Goal: Task Accomplishment & Management: Manage account settings

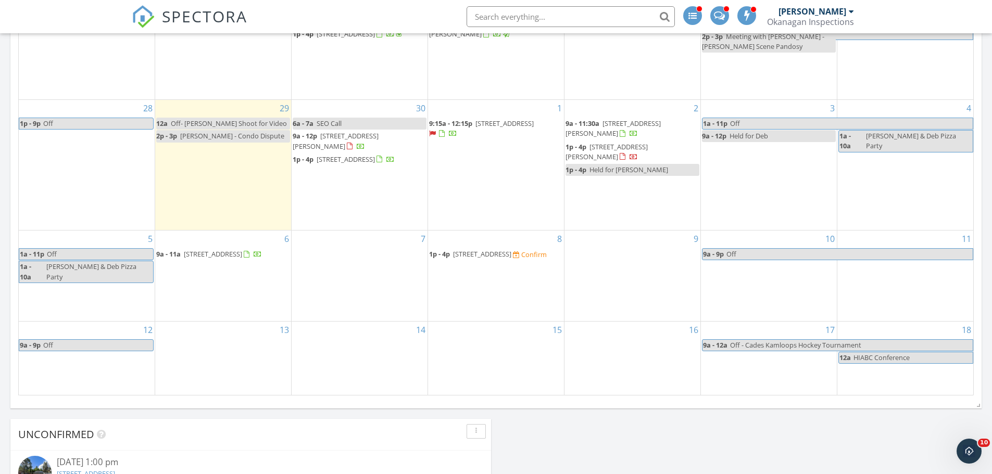
scroll to position [885, 0]
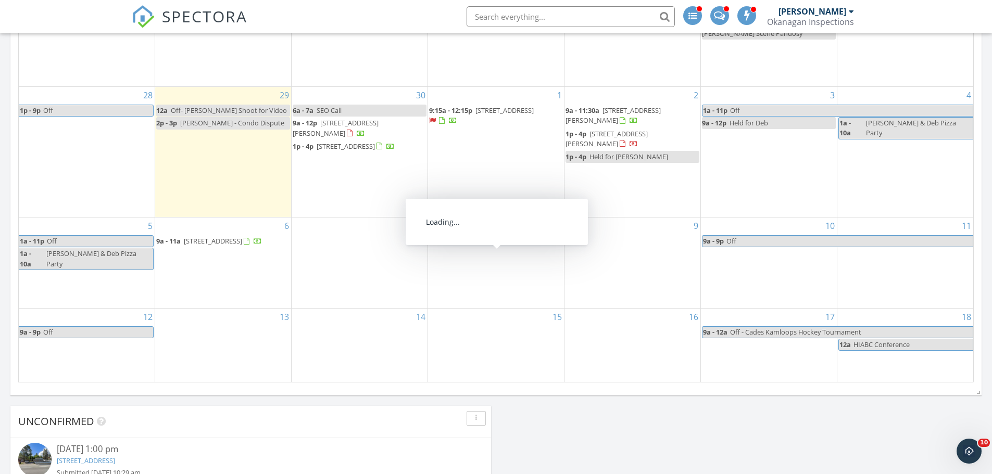
click at [521, 246] on div "Confirm" at bounding box center [534, 241] width 26 height 8
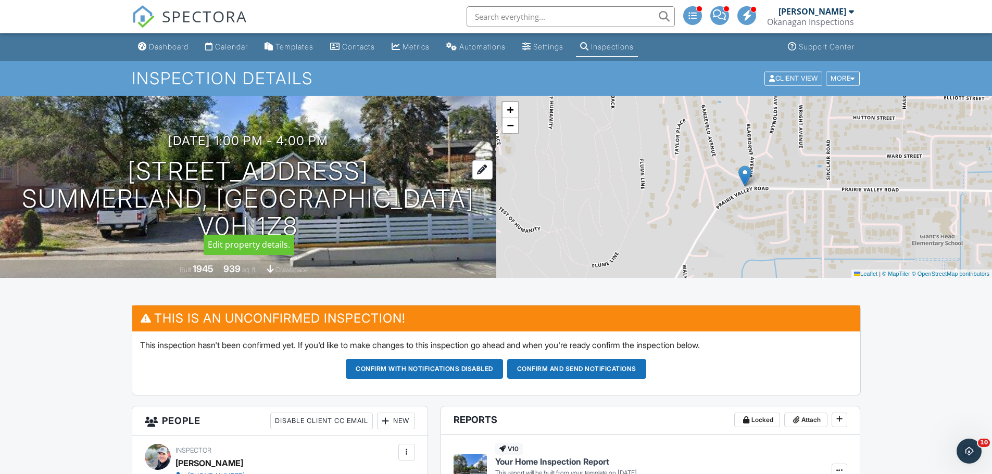
drag, startPoint x: 96, startPoint y: 182, endPoint x: 350, endPoint y: 178, distance: 254.1
click at [350, 178] on h1 "11716 Prairie Valley Rd Summerland, BC V0H 1Z8" at bounding box center [248, 199] width 463 height 82
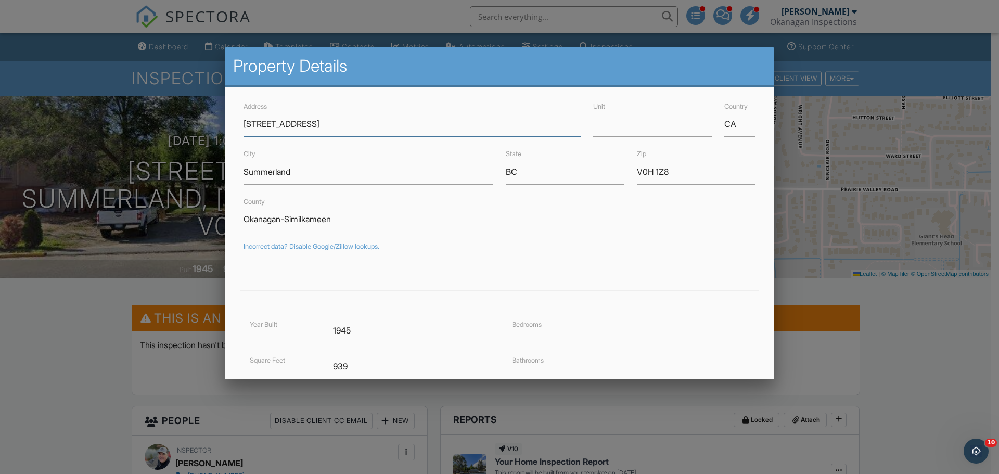
click at [277, 115] on input "11716 Prairie Valley Rd" at bounding box center [412, 124] width 337 height 26
drag, startPoint x: 244, startPoint y: 123, endPoint x: 313, endPoint y: 124, distance: 69.8
click at [314, 126] on input "11716 Prairie Valley Rd" at bounding box center [412, 124] width 337 height 26
drag, startPoint x: 876, startPoint y: 41, endPoint x: 839, endPoint y: 27, distance: 39.5
click at [872, 37] on div at bounding box center [499, 244] width 999 height 593
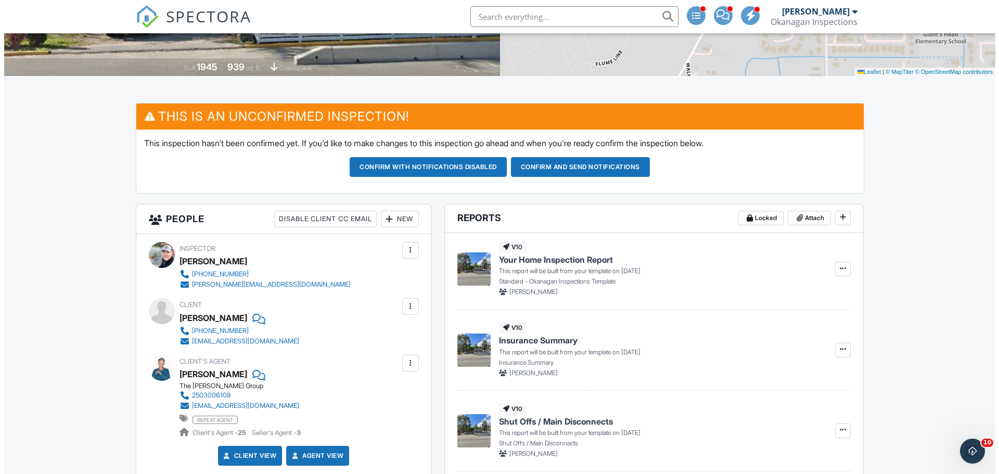
scroll to position [208, 0]
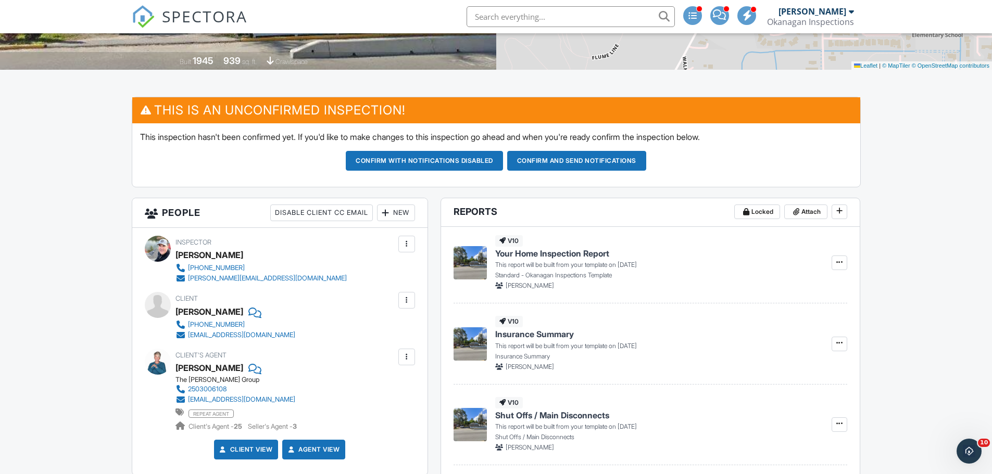
click at [391, 208] on div "New" at bounding box center [396, 213] width 38 height 17
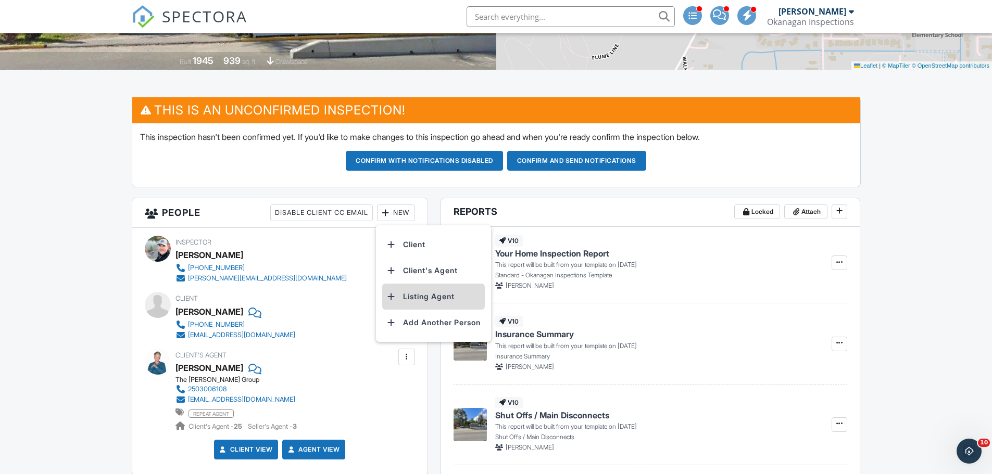
click at [408, 296] on li "Listing Agent" at bounding box center [433, 297] width 103 height 26
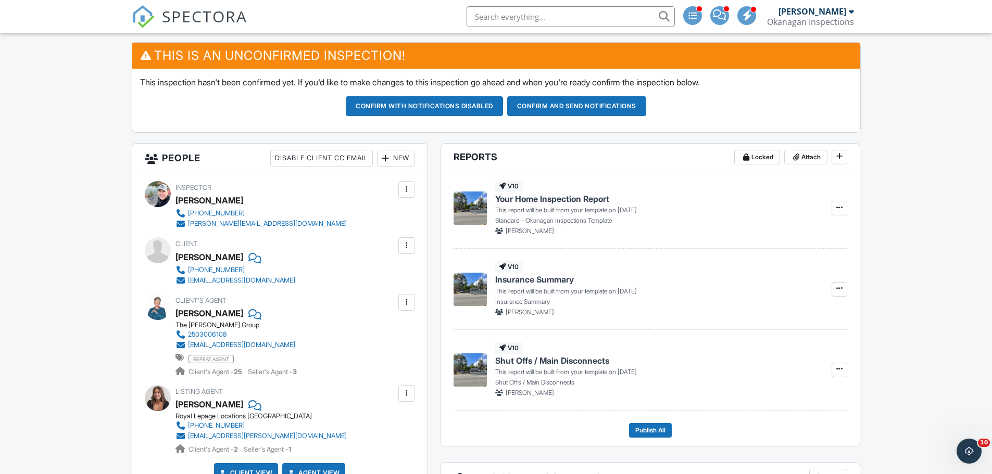
scroll to position [131, 0]
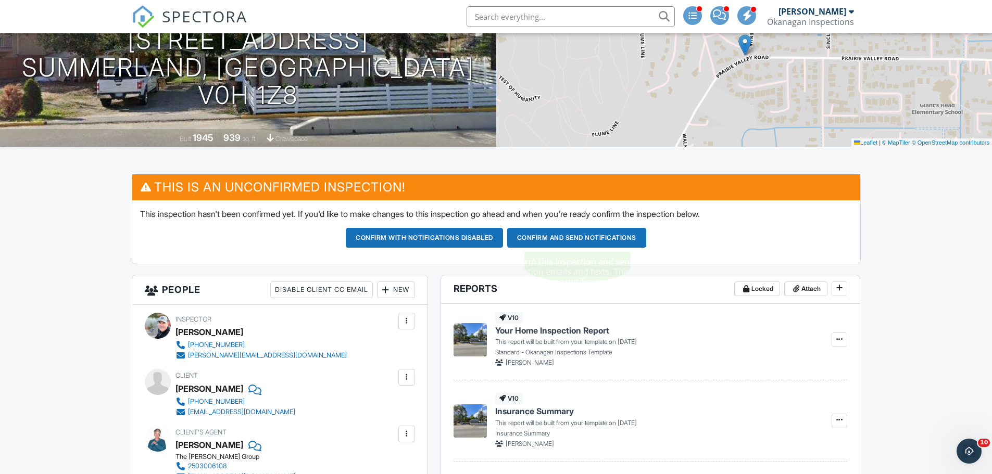
click at [547, 240] on button "Confirm and send notifications" at bounding box center [576, 238] width 139 height 20
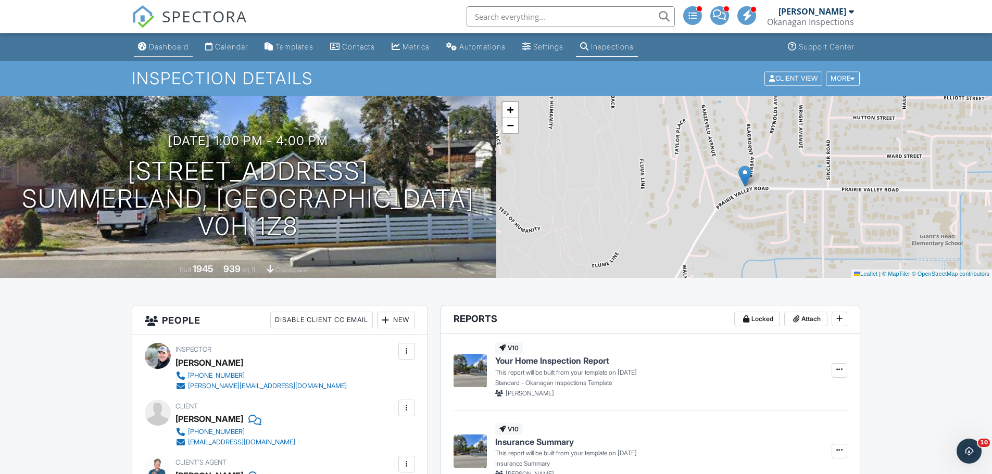
click at [170, 44] on div "Dashboard" at bounding box center [169, 46] width 40 height 9
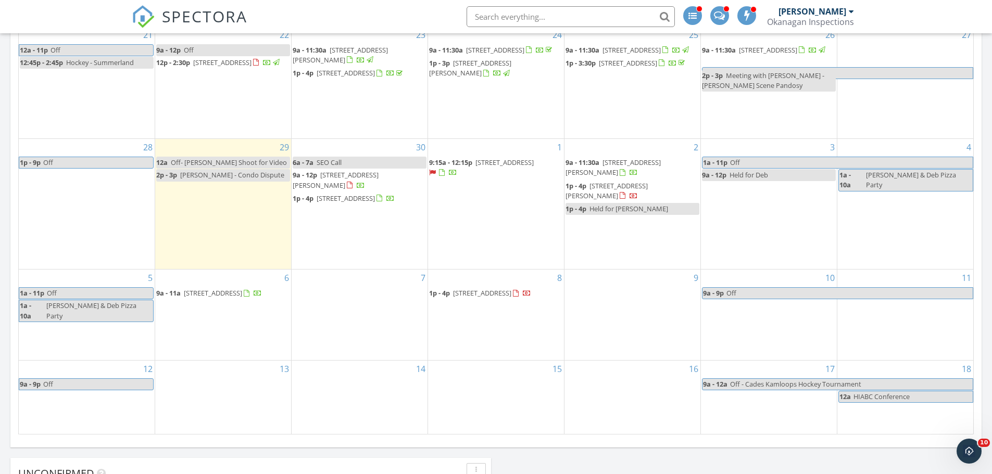
click at [469, 167] on span "9:15a - 12:15p" at bounding box center [450, 162] width 43 height 9
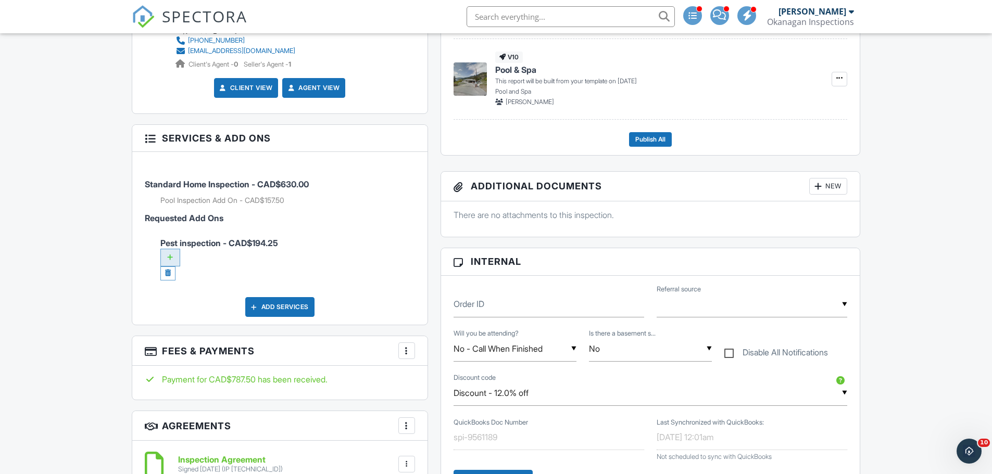
click at [164, 257] on div at bounding box center [170, 258] width 20 height 18
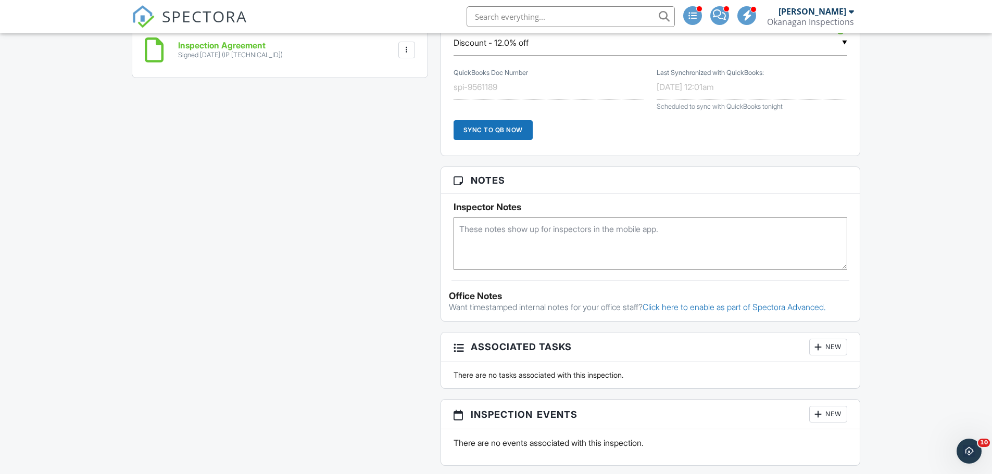
scroll to position [1037, 0]
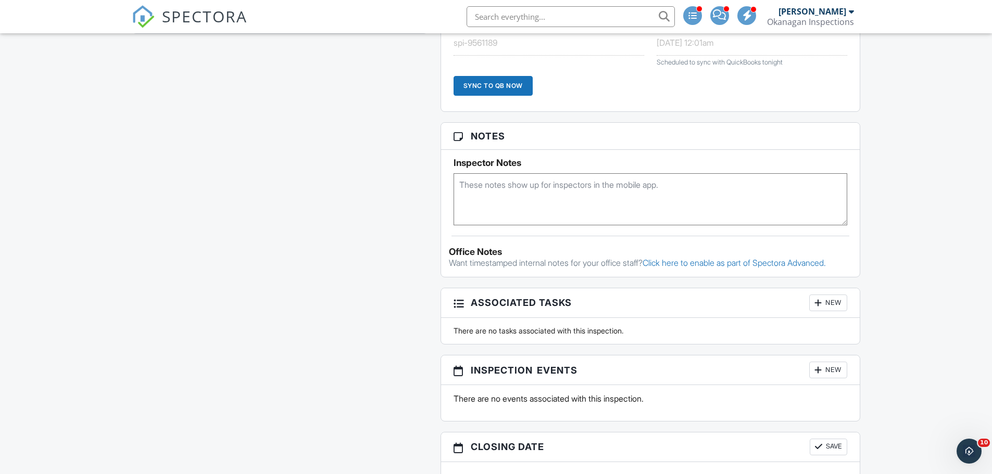
click at [552, 188] on textarea at bounding box center [650, 199] width 394 height 52
paste textarea ""That will work. The cat can go in and out. We will have the dog with us. FYI, …"
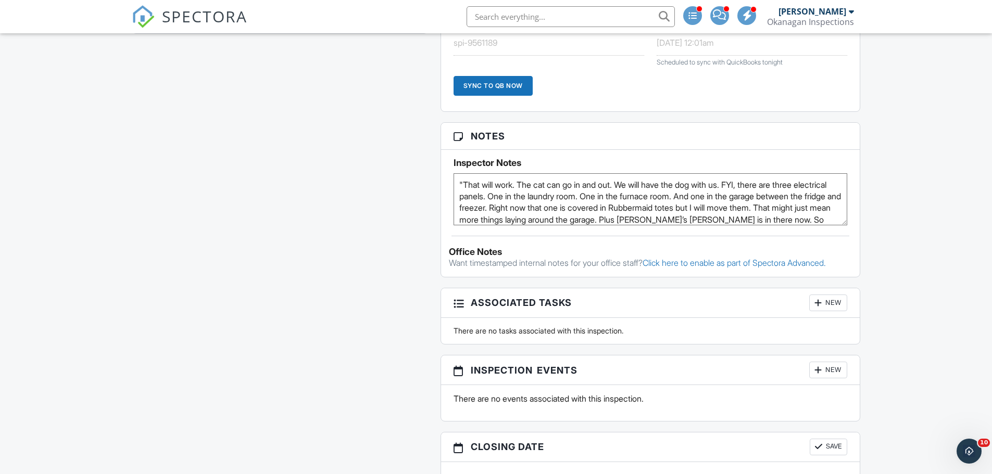
scroll to position [93, 0]
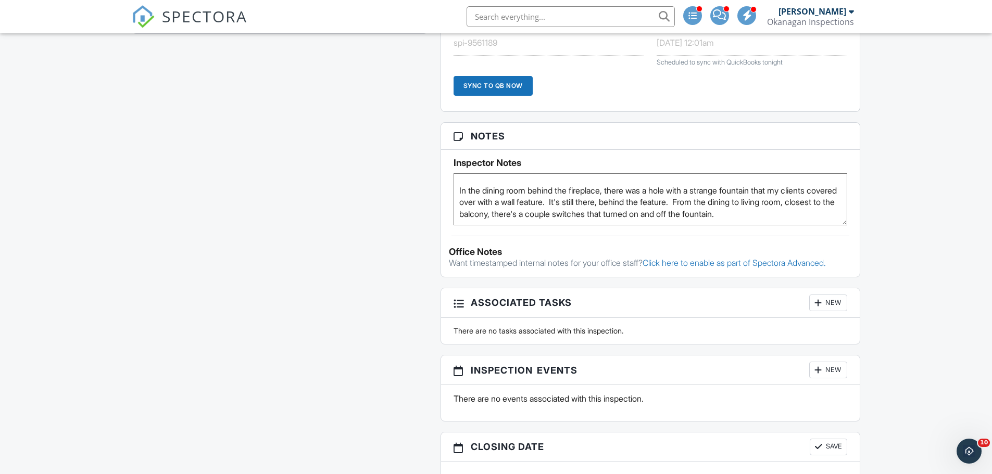
click at [823, 205] on textarea ""That will work. The cat can go in and out. We will have the dog with us. FYI, …" at bounding box center [650, 199] width 394 height 52
paste textarea "https://drive.google.com/drive/folders/1HuMKRiHSHbzlTpps3N96X6qeXDOnoiW2?usp=sh…"
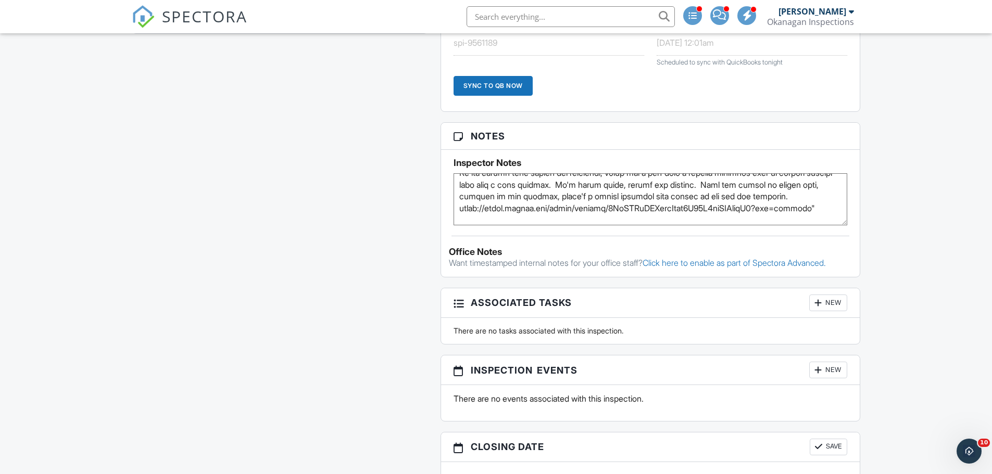
scroll to position [140, 0]
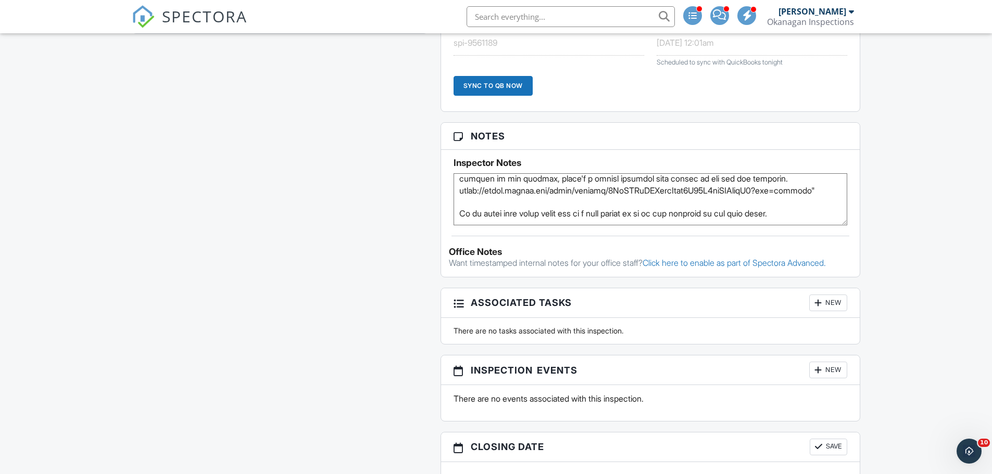
type textarea ""That will work. The cat can go in and out. We will have the dog with us. FYI, …"
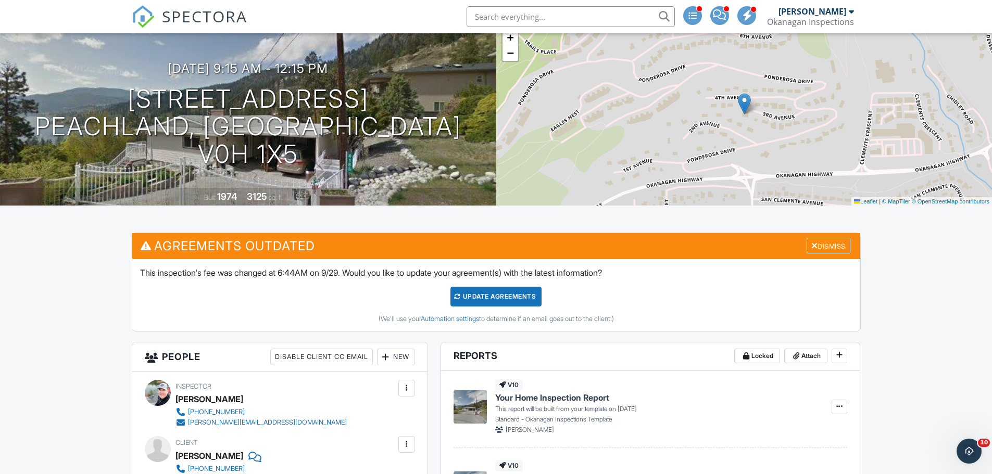
scroll to position [0, 0]
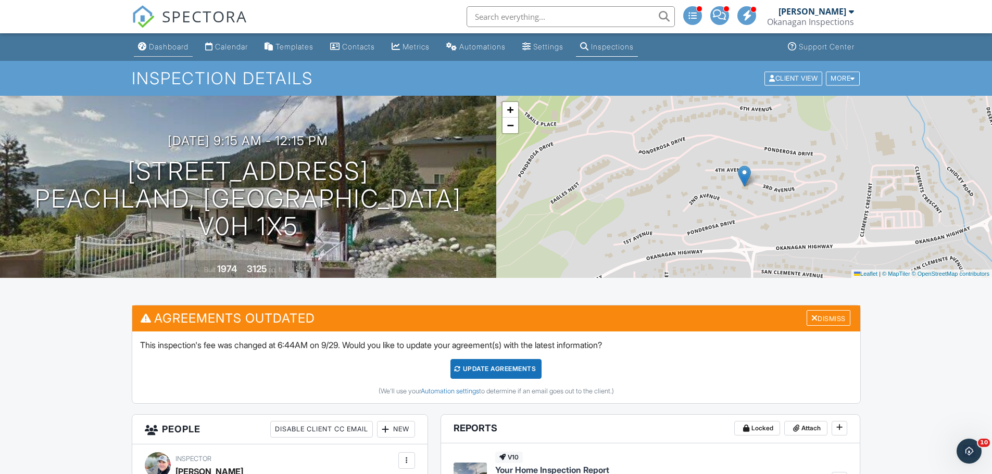
click at [164, 47] on div "Dashboard" at bounding box center [169, 46] width 40 height 9
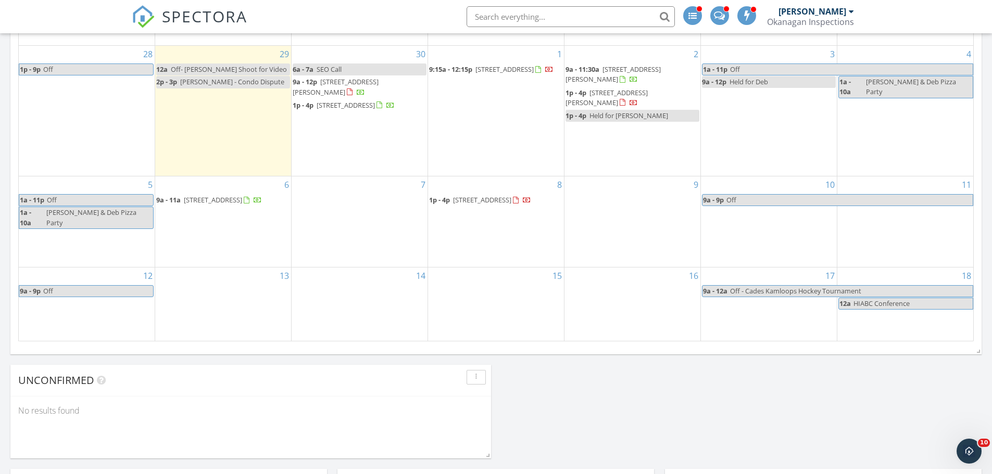
scroll to position [863, 0]
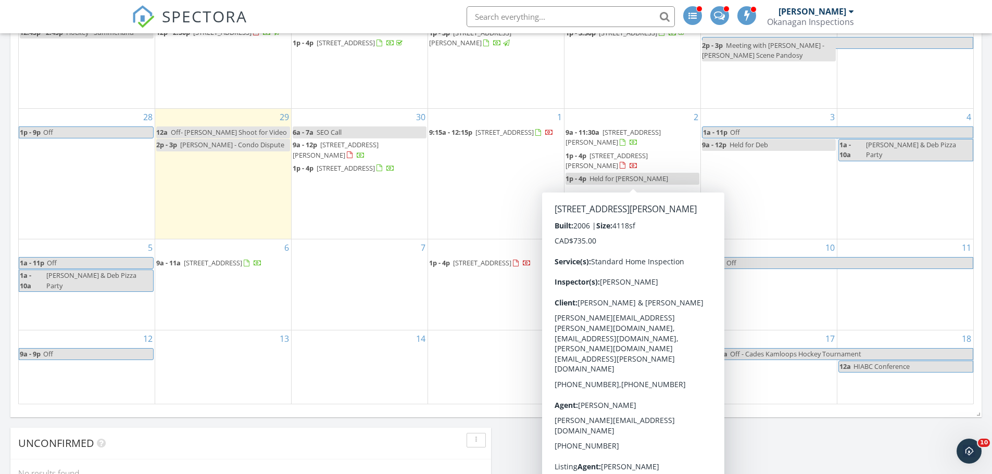
click at [621, 170] on span "1492 Gregory Rd, West Kelowna V4T 2R2" at bounding box center [606, 160] width 82 height 19
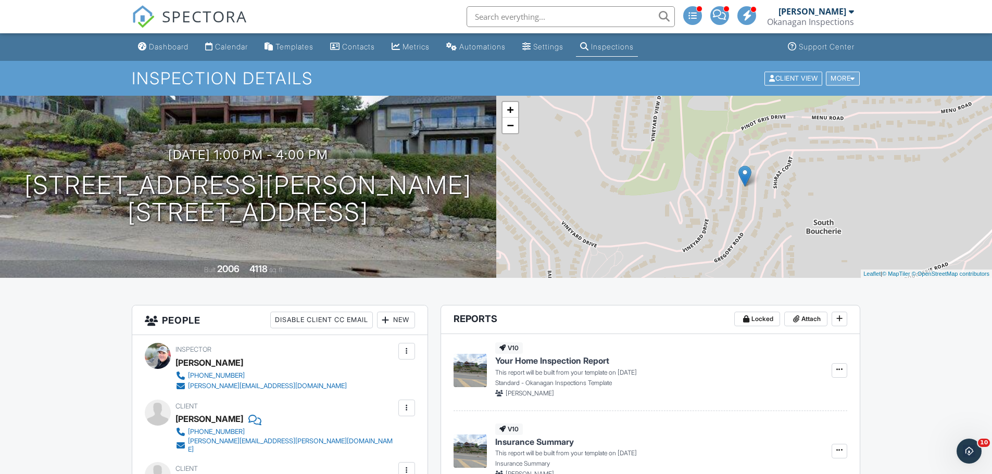
click at [828, 76] on div "More" at bounding box center [843, 78] width 34 height 14
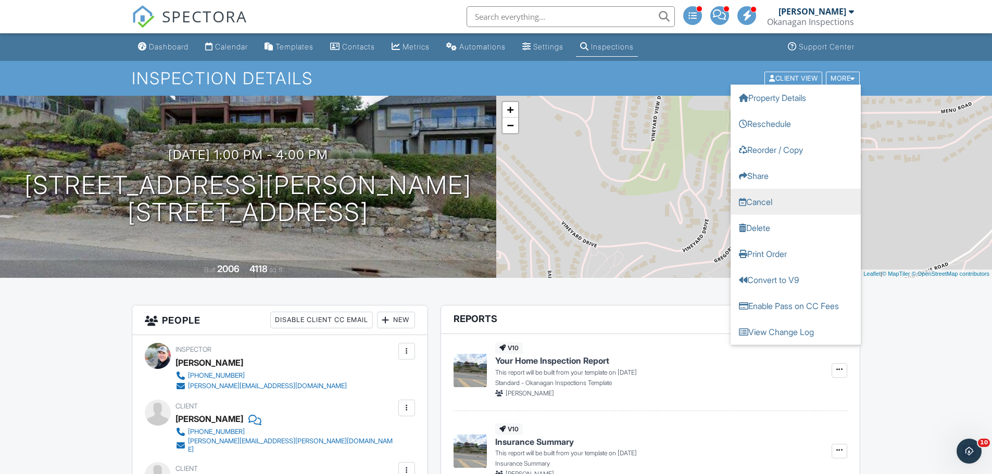
click at [776, 205] on link "Cancel" at bounding box center [795, 201] width 130 height 26
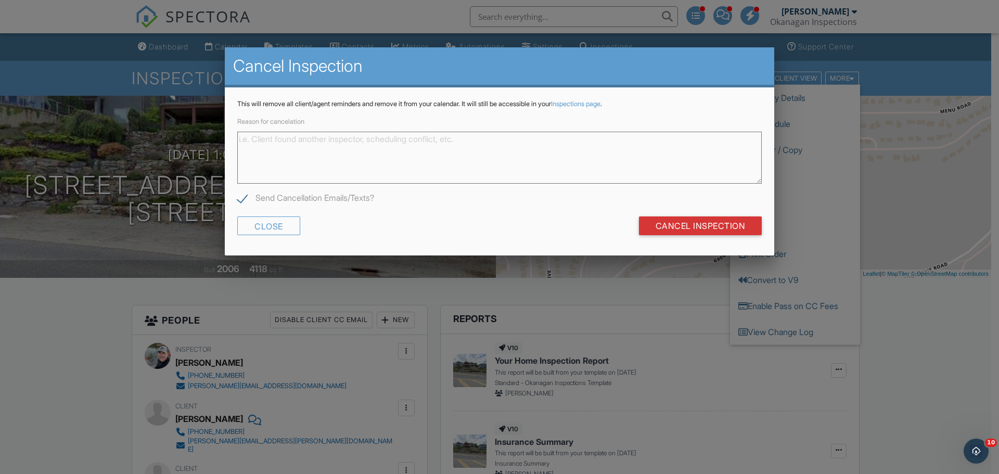
click at [245, 203] on label "Send Cancellation Emails/Texts?" at bounding box center [305, 199] width 137 height 13
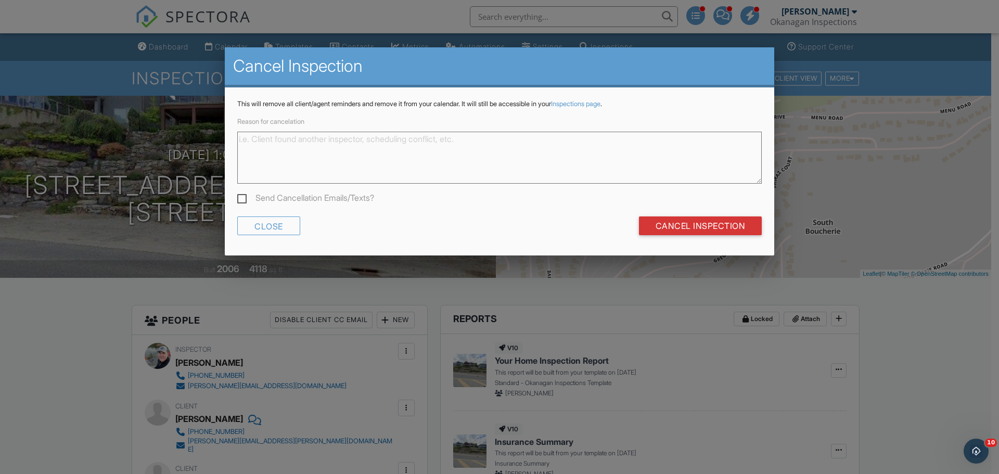
click at [237, 191] on div "This will remove all client/agent reminders and remove it from your calendar. I…" at bounding box center [500, 171] width 550 height 168
click at [244, 203] on label "Send Cancellation Emails/Texts?" at bounding box center [305, 199] width 137 height 13
click at [244, 203] on input "Send Cancellation Emails/Texts?" at bounding box center [240, 199] width 7 height 7
checkbox input "true"
drag, startPoint x: 279, startPoint y: 141, endPoint x: 279, endPoint y: 135, distance: 6.2
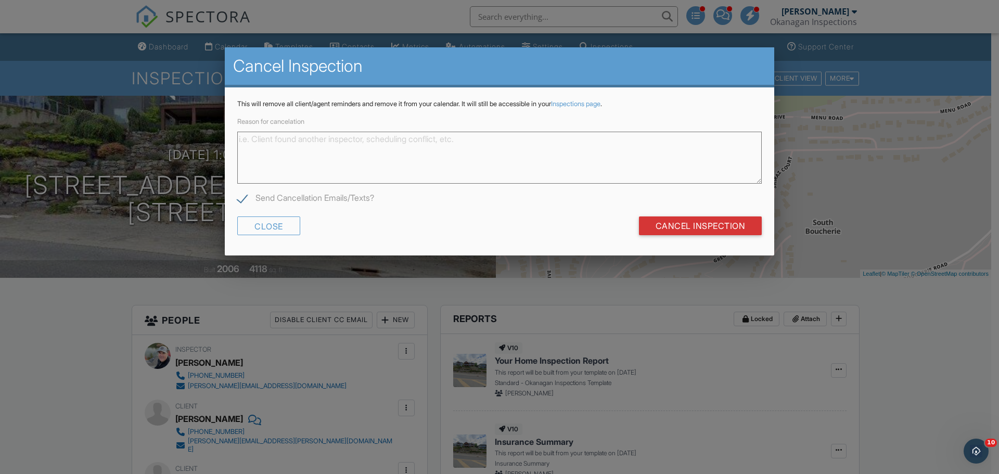
click at [279, 141] on textarea "Reason for cancelation" at bounding box center [499, 158] width 525 height 52
type textarea "Canceled at clients request"
click at [722, 225] on input "Cancel Inspection" at bounding box center [700, 226] width 123 height 19
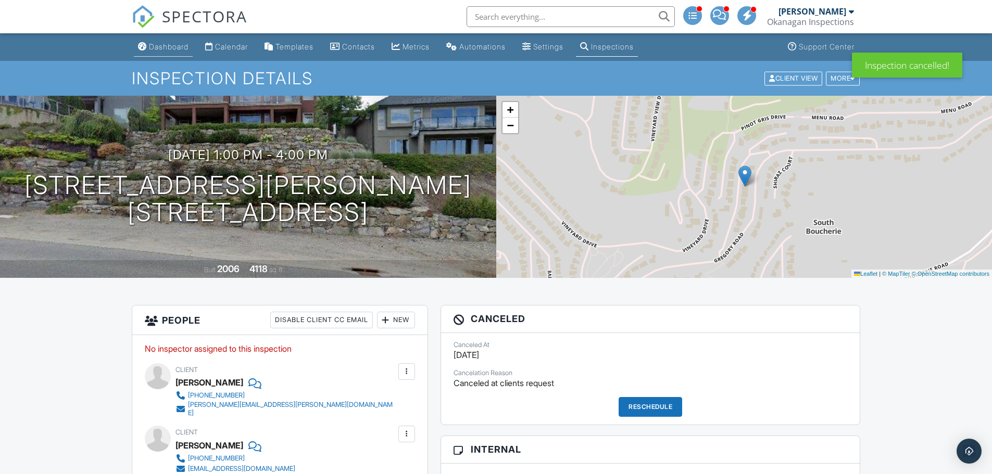
click at [164, 44] on div "Dashboard" at bounding box center [169, 46] width 40 height 9
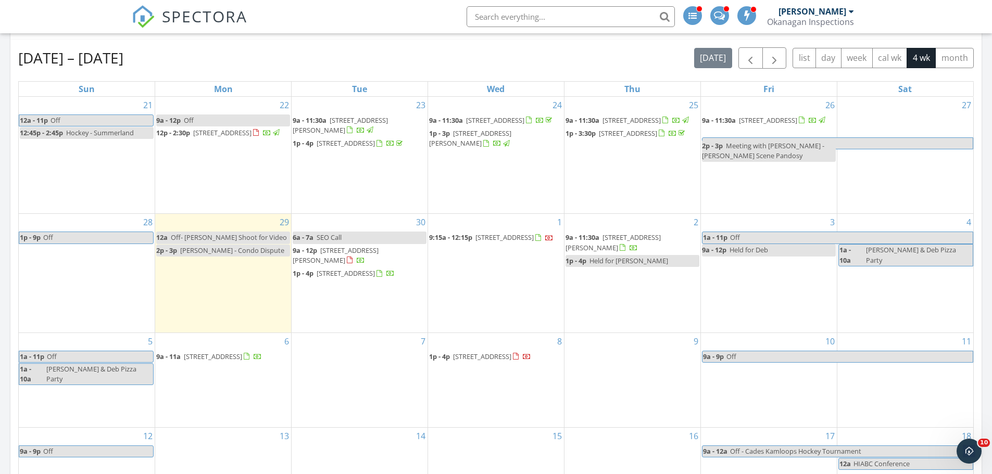
scroll to position [781, 0]
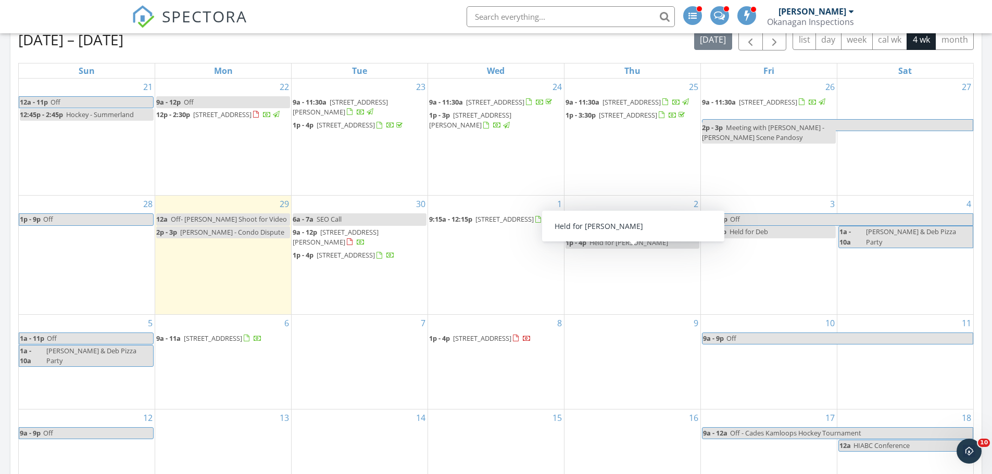
click at [795, 296] on div "3 1a - 11p Off 9a - 12p Held for Deb" at bounding box center [769, 255] width 136 height 118
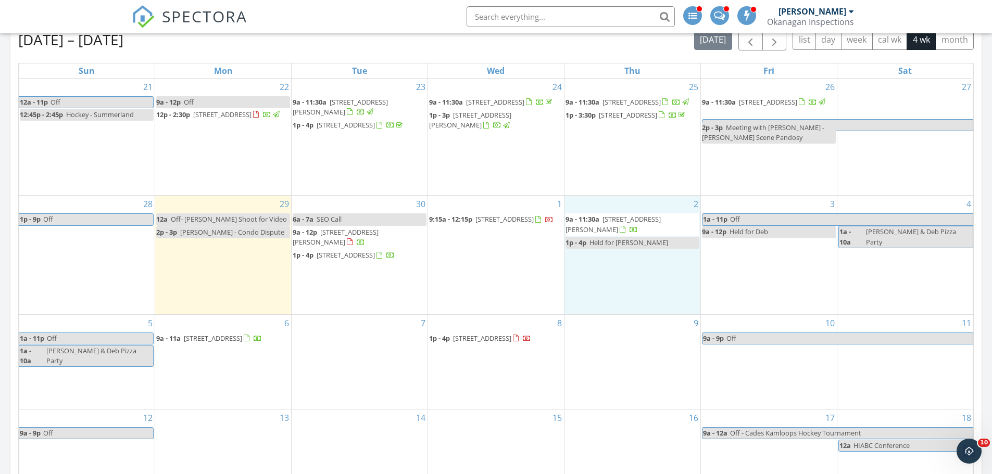
click at [625, 302] on div "2 9a - 11:30a 3825 Glen Canyon Dr 103, West Kelowna V4T 2P7 1p - 4p Held for Mi…" at bounding box center [632, 255] width 136 height 118
click at [630, 256] on link "Inspection" at bounding box center [632, 256] width 54 height 17
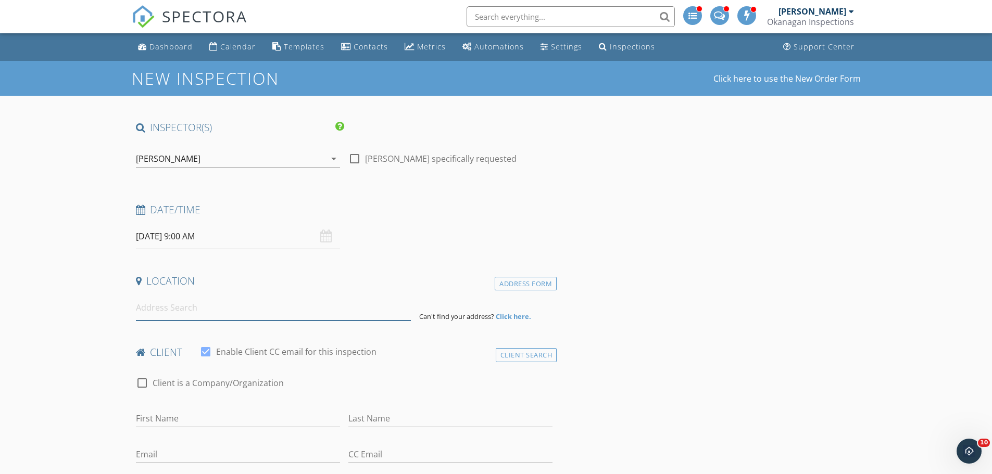
click at [212, 313] on input at bounding box center [273, 308] width 275 height 26
paste input "[STREET_ADDRESS][PERSON_NAME]"
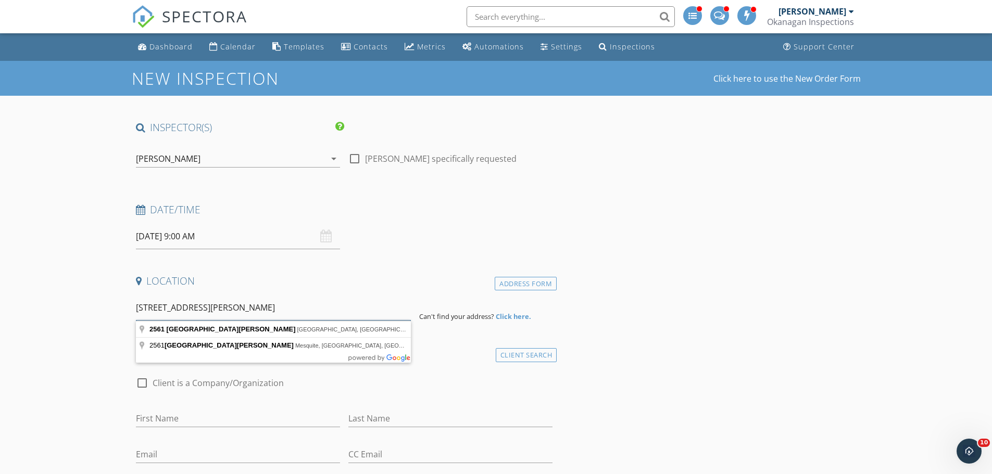
type input "[STREET_ADDRESS][PERSON_NAME]"
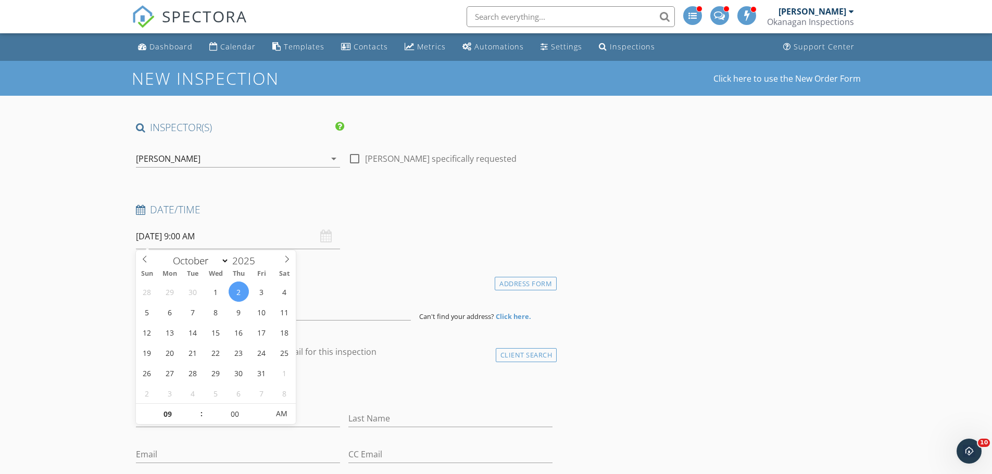
click at [222, 238] on input "[DATE] 9:00 AM" at bounding box center [238, 237] width 204 height 26
type input "10"
type input "[DATE] 10:00 AM"
click at [195, 407] on span at bounding box center [196, 409] width 7 height 10
type input "11"
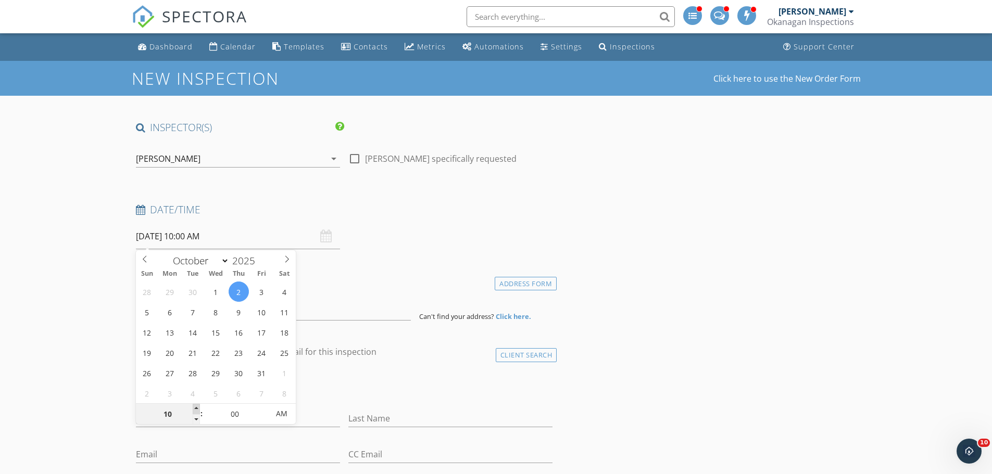
type input "[DATE] 11:00 AM"
click at [195, 407] on span at bounding box center [196, 409] width 7 height 10
type input "12"
type input "[DATE] 12:00 PM"
click at [195, 407] on span at bounding box center [196, 409] width 7 height 10
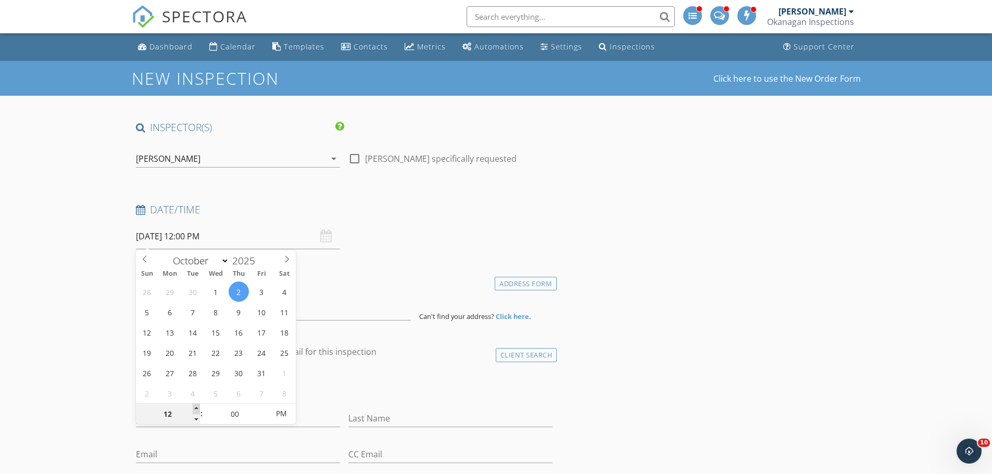
type input "01"
type input "[DATE] 1:00 PM"
click at [195, 407] on span at bounding box center [196, 409] width 7 height 10
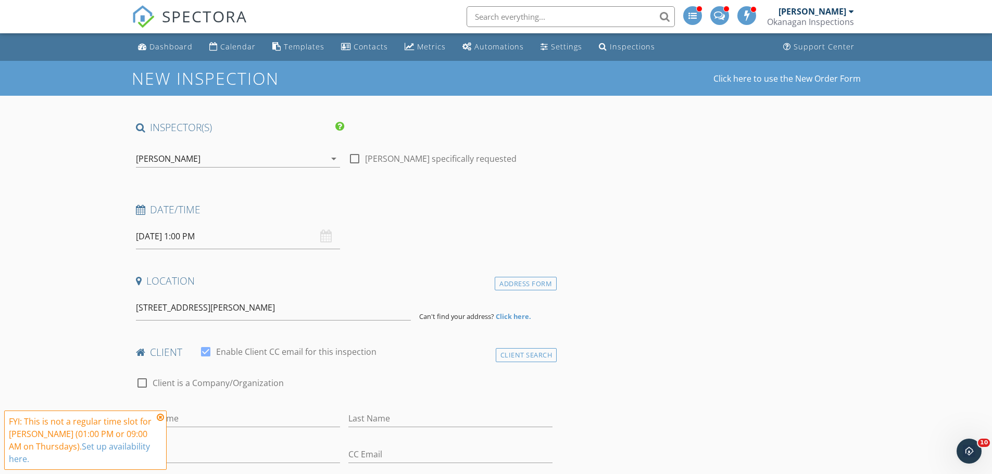
click at [159, 422] on icon at bounding box center [160, 417] width 7 height 8
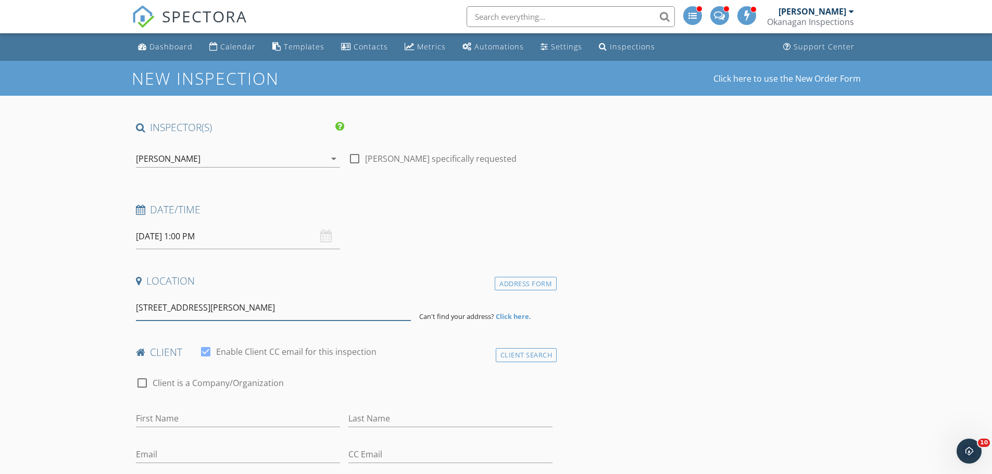
click at [185, 311] on input "[STREET_ADDRESS][PERSON_NAME]" at bounding box center [273, 308] width 275 height 26
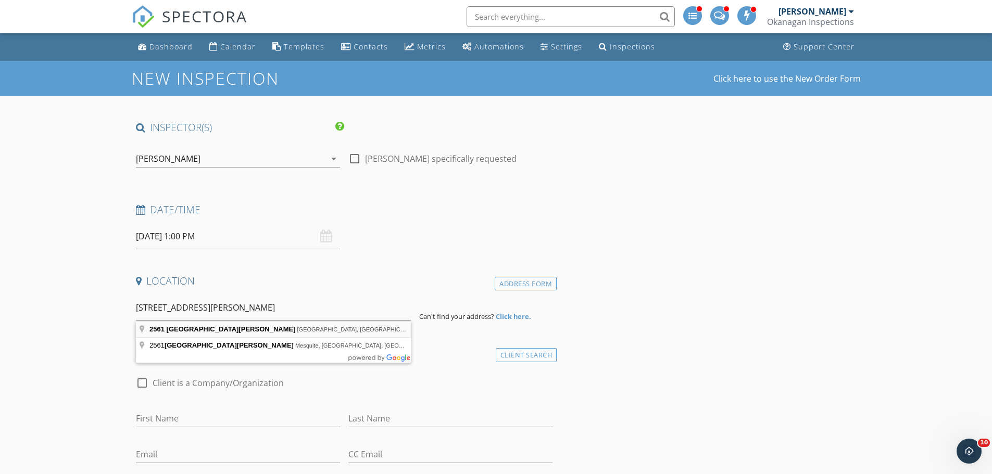
type input "[STREET_ADDRESS][PERSON_NAME]"
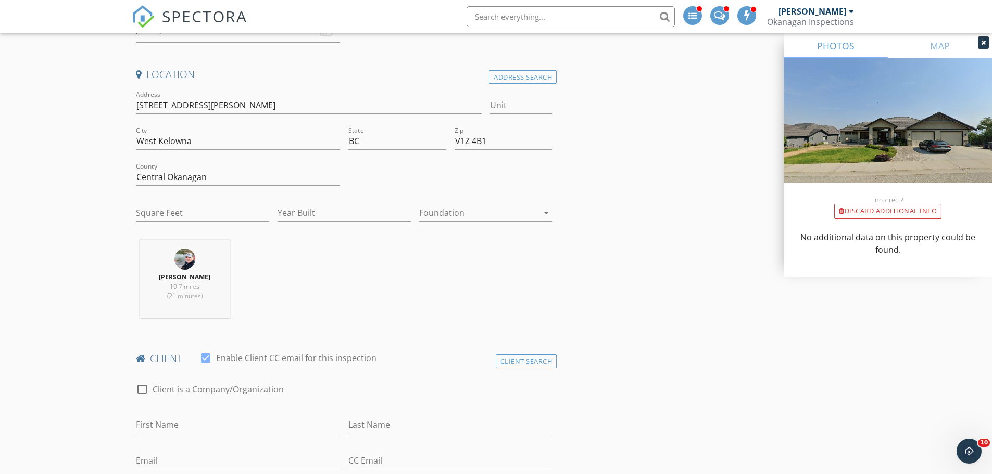
scroll to position [208, 0]
click at [163, 210] on input "Square Feet" at bounding box center [202, 211] width 133 height 17
type input "4734"
type input "2011"
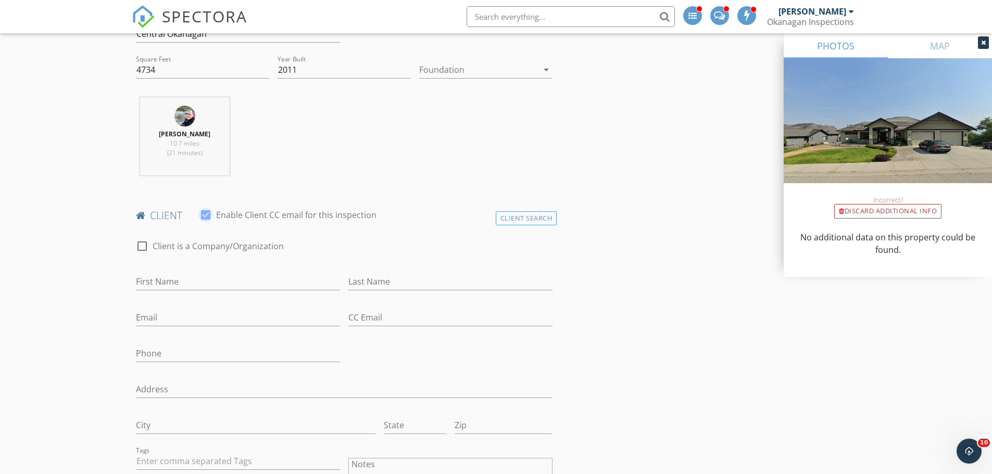
scroll to position [364, 0]
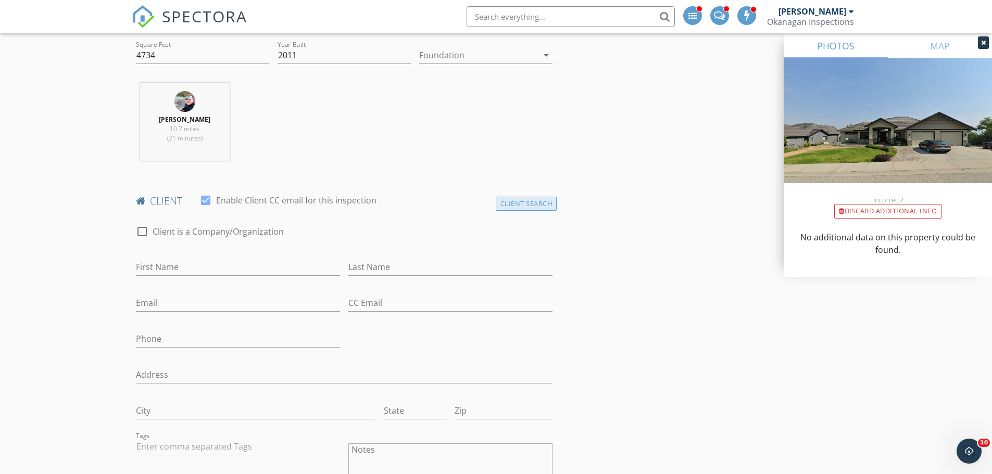
click at [501, 207] on div "Client Search" at bounding box center [526, 204] width 61 height 14
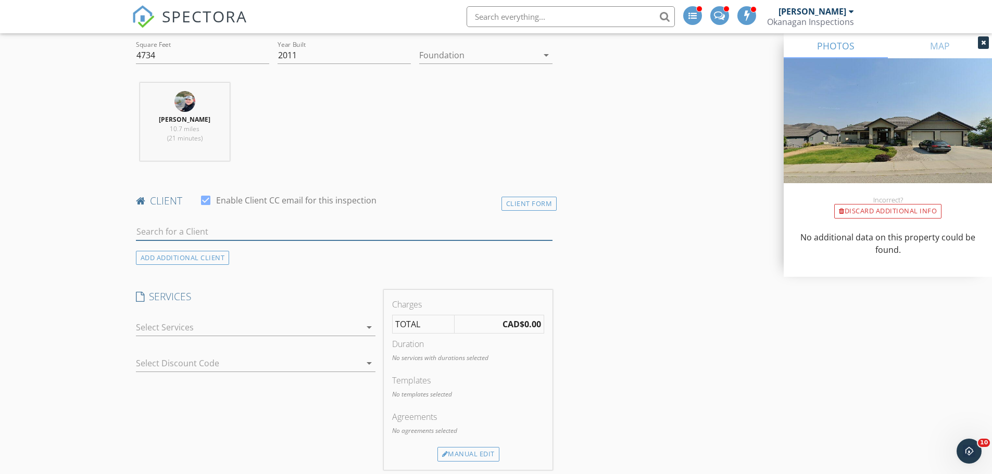
click at [218, 223] on input "text" at bounding box center [344, 231] width 417 height 17
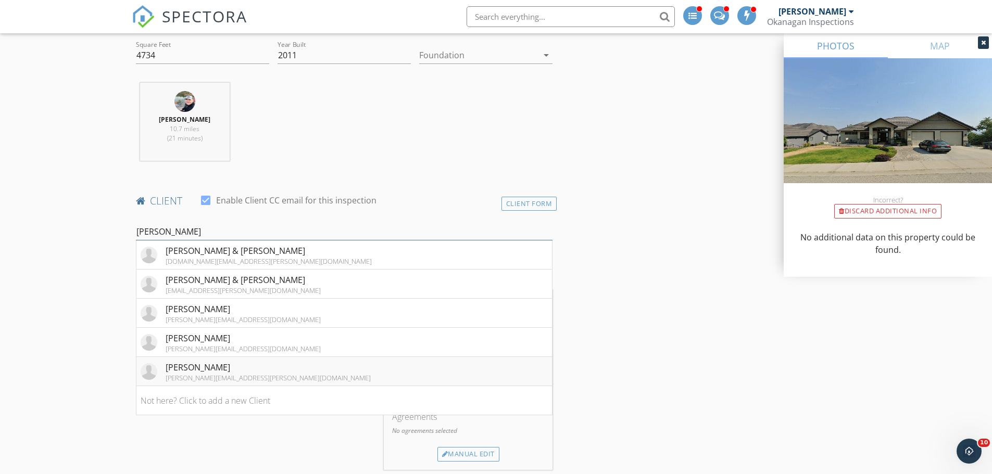
type input "[PERSON_NAME]"
click at [212, 365] on div "[PERSON_NAME]" at bounding box center [268, 367] width 205 height 12
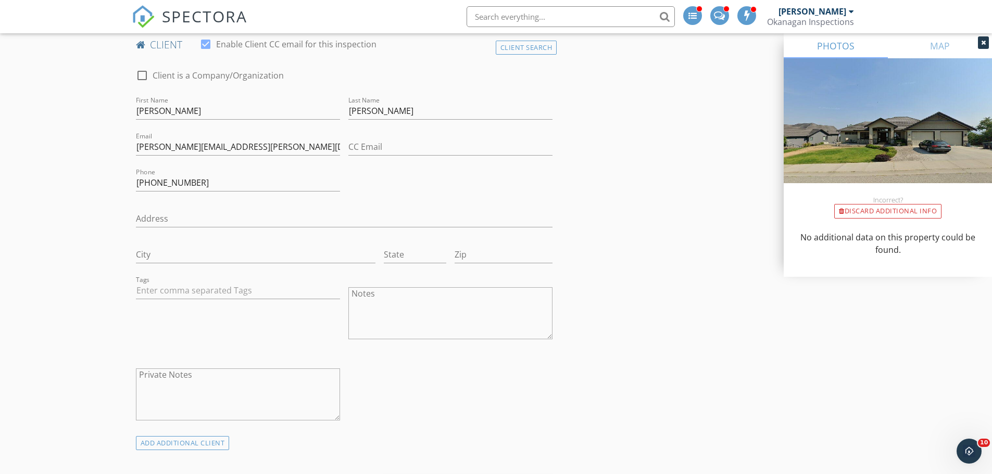
scroll to position [573, 0]
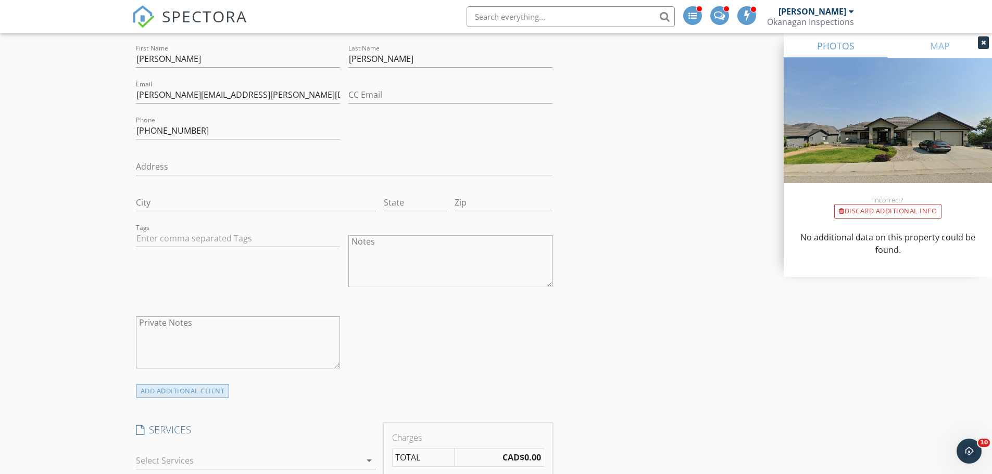
click at [186, 393] on div "ADD ADDITIONAL client" at bounding box center [183, 391] width 94 height 14
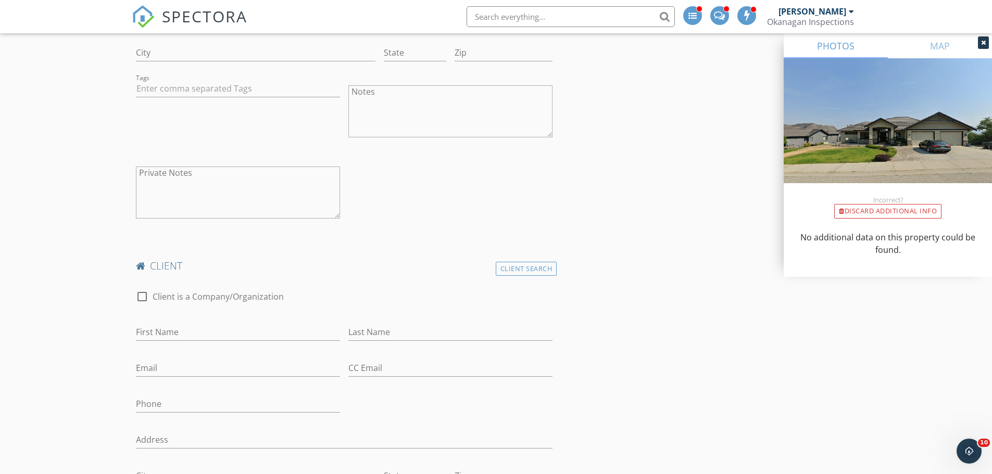
scroll to position [729, 0]
drag, startPoint x: 530, startPoint y: 264, endPoint x: 431, endPoint y: 266, distance: 98.9
click at [523, 266] on div "Client Search" at bounding box center [526, 263] width 61 height 14
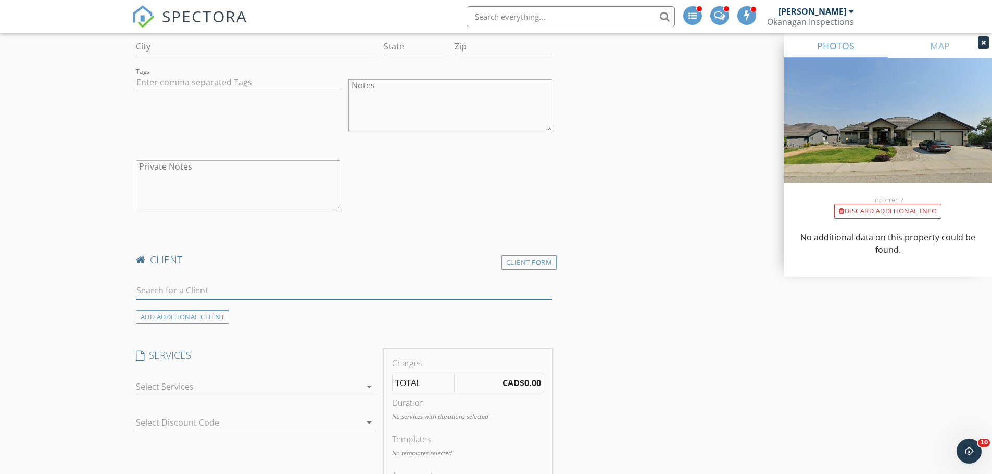
click at [255, 295] on input "text" at bounding box center [344, 290] width 417 height 17
type input "[PERSON_NAME]"
click at [253, 312] on li "Aline Ouimet alinebravo93@gmail.com" at bounding box center [344, 313] width 416 height 29
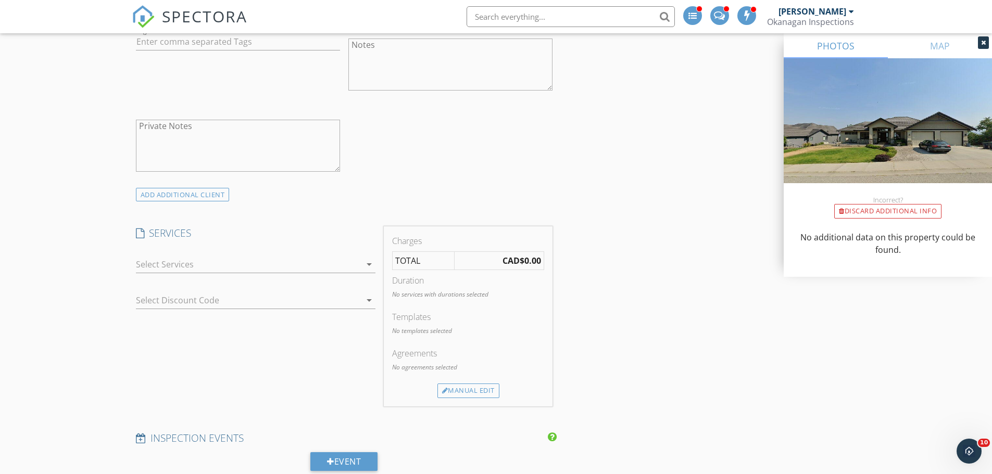
scroll to position [1249, 0]
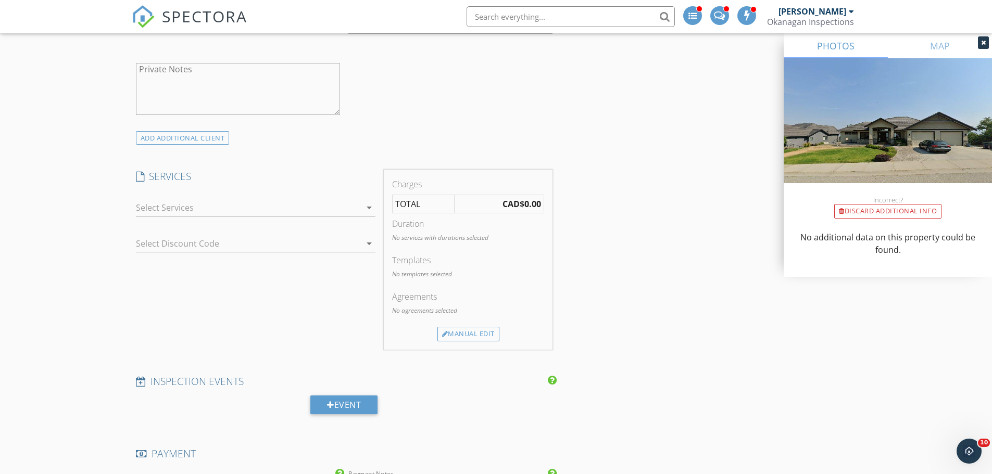
click at [188, 203] on div at bounding box center [248, 207] width 225 height 17
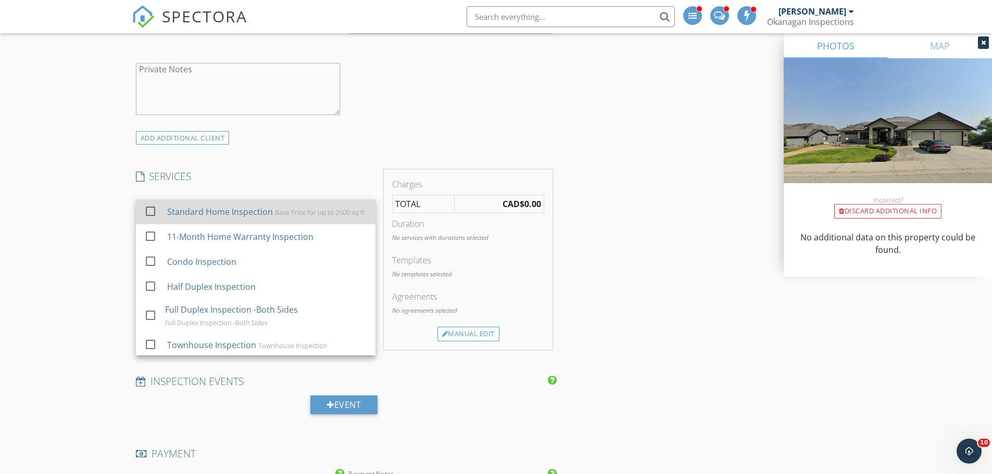
click at [185, 214] on div "Standard Home Inspection" at bounding box center [220, 212] width 106 height 12
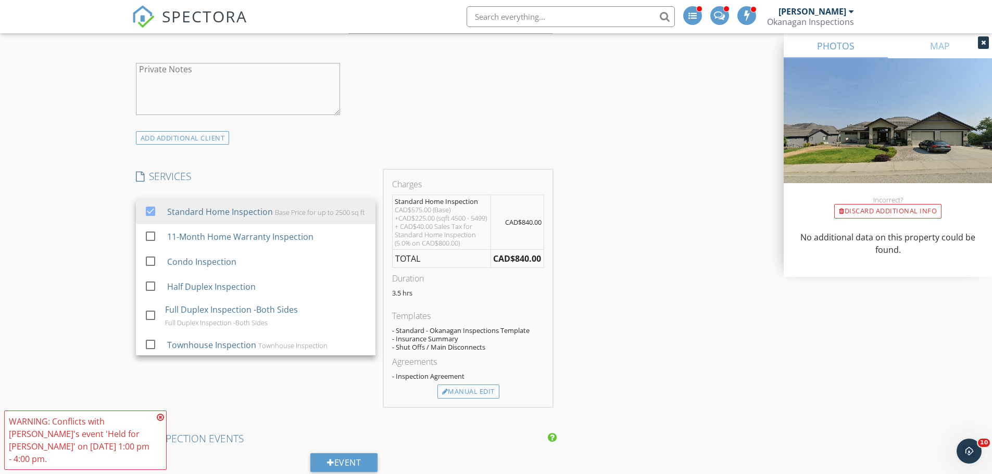
click at [161, 422] on icon at bounding box center [160, 417] width 7 height 8
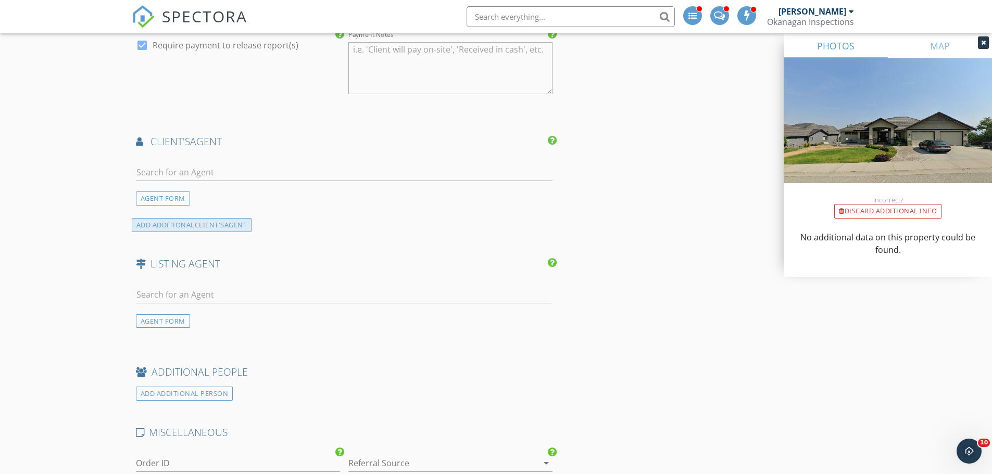
scroll to position [1770, 0]
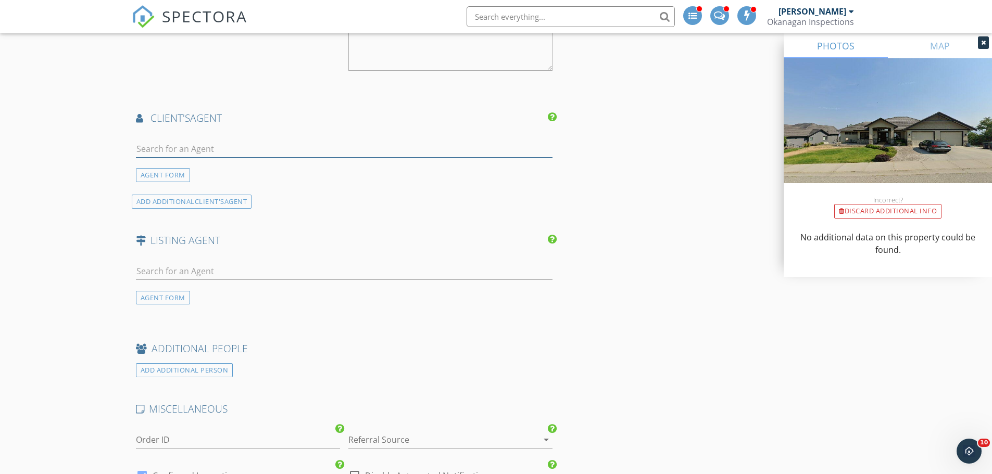
click at [181, 152] on input "text" at bounding box center [344, 149] width 417 height 17
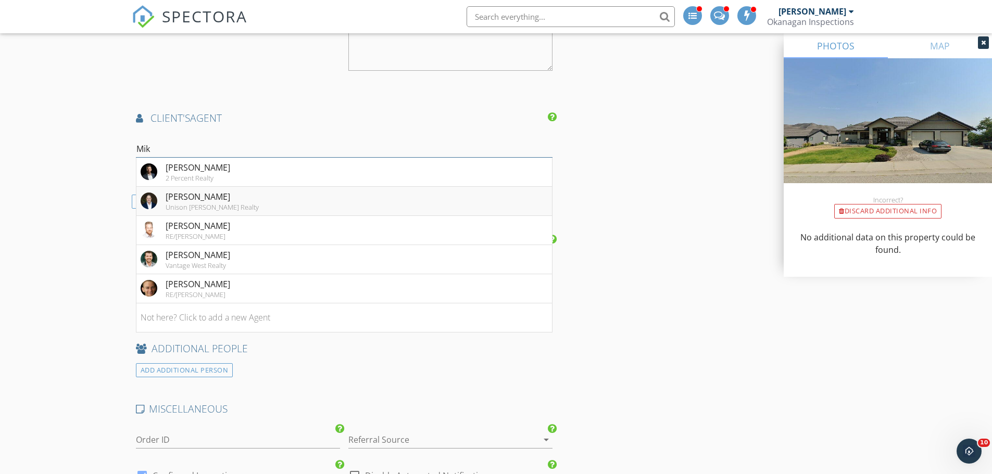
type input "Mik"
click at [166, 203] on div "[PERSON_NAME]" at bounding box center [212, 197] width 93 height 12
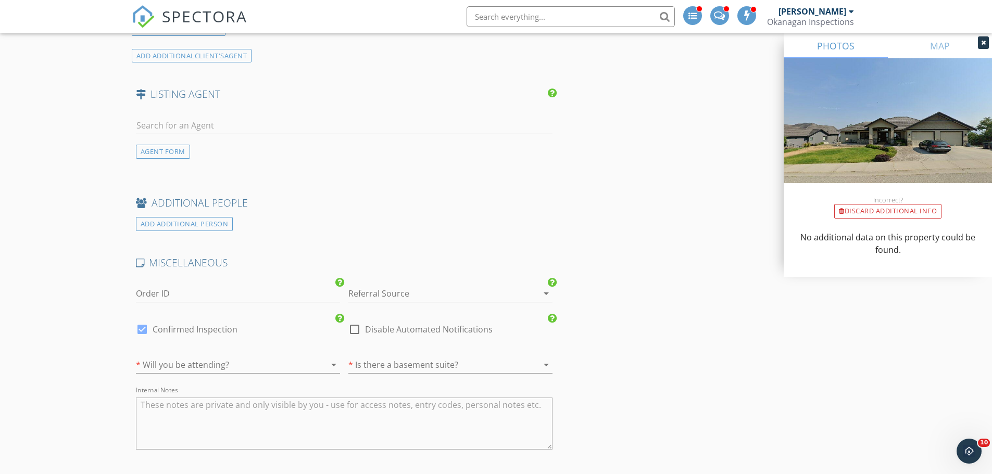
scroll to position [2186, 0]
click at [207, 128] on input "text" at bounding box center [344, 125] width 417 height 17
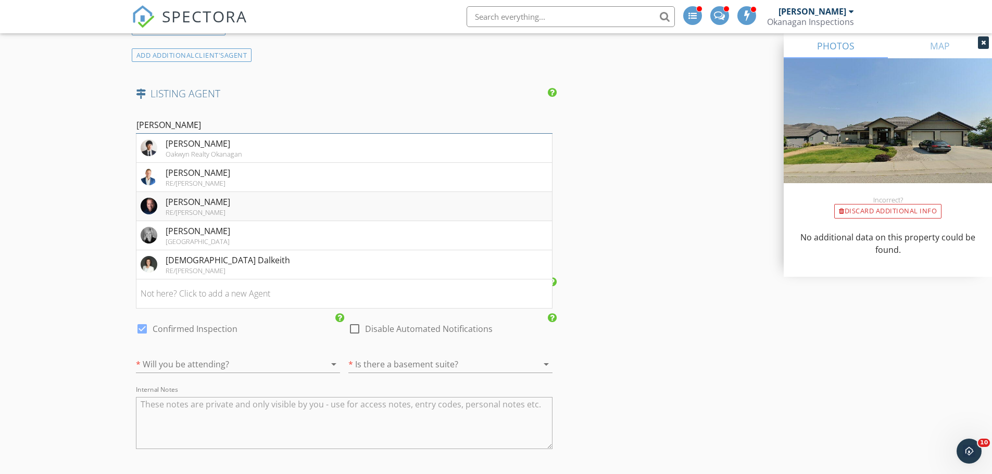
type input "Chris"
click at [156, 217] on div "Chris Docksteader RE/MAX Kelowna" at bounding box center [186, 206] width 90 height 21
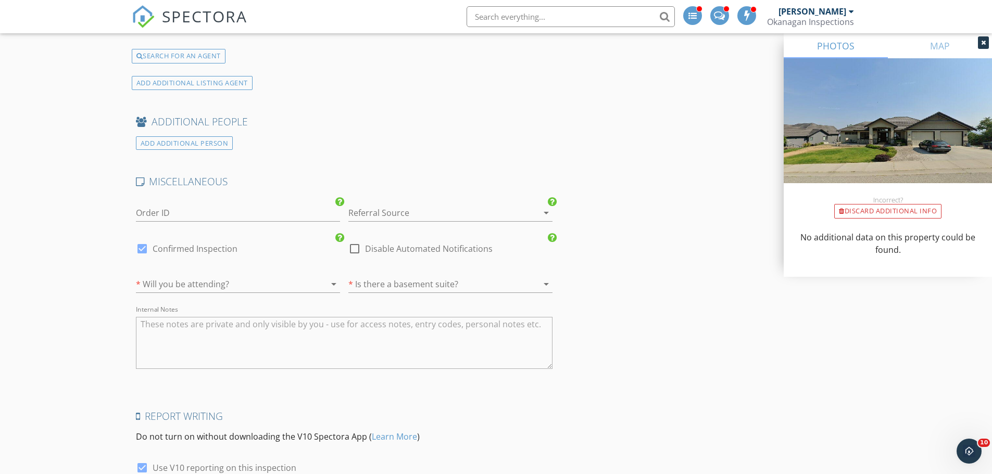
scroll to position [2603, 0]
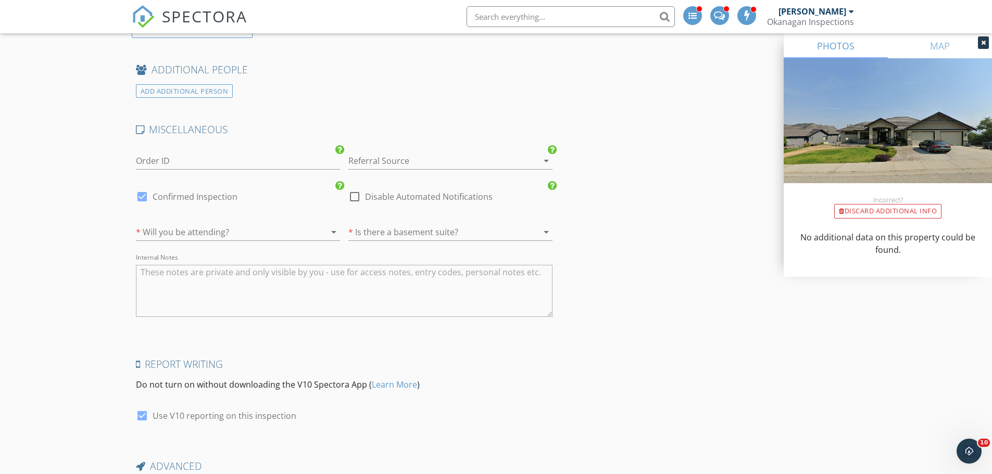
click at [175, 239] on div at bounding box center [223, 232] width 175 height 17
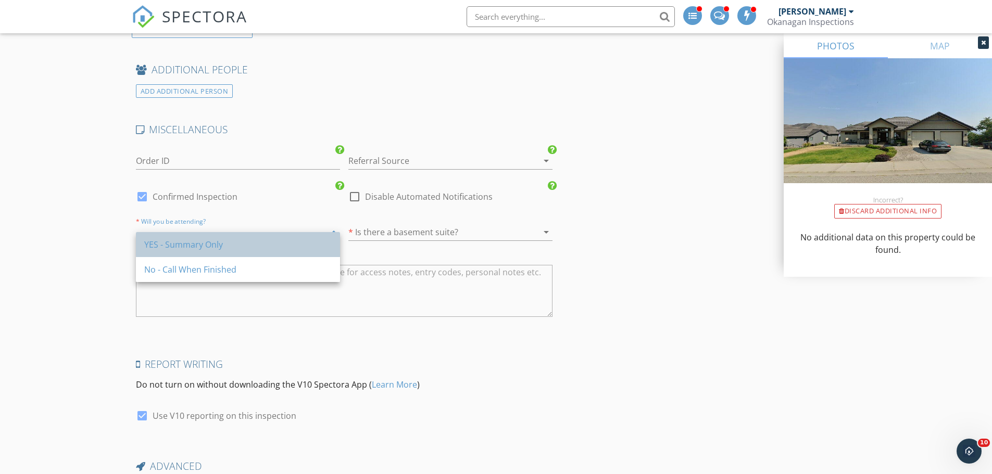
click at [175, 240] on div "YES - Summary Only" at bounding box center [237, 244] width 187 height 12
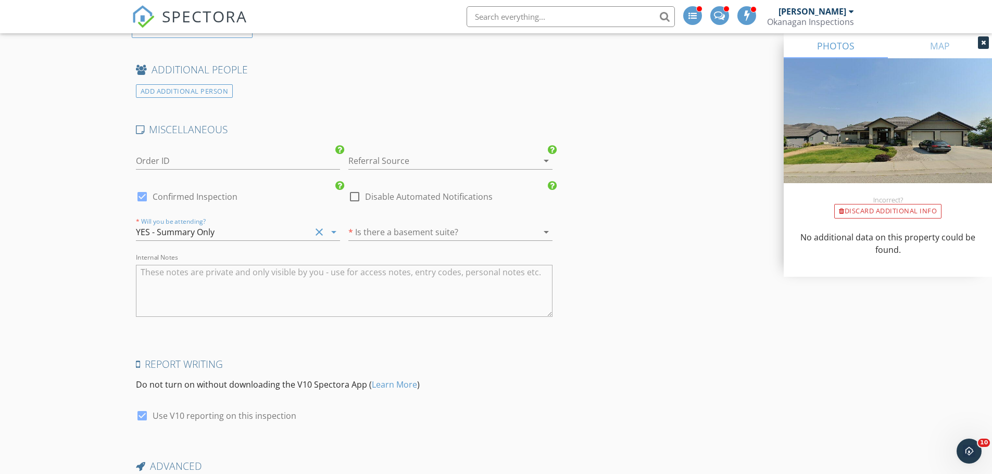
click at [371, 239] on div at bounding box center [435, 232] width 175 height 17
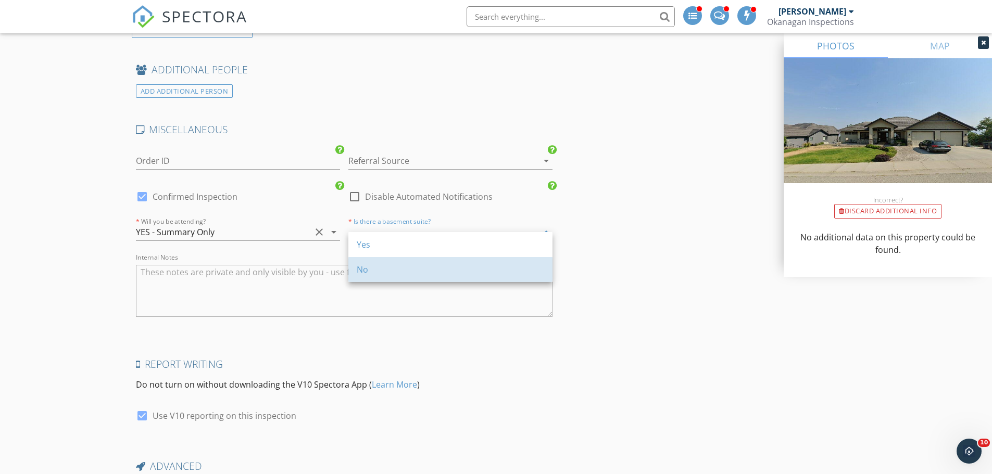
drag, startPoint x: 395, startPoint y: 270, endPoint x: 344, endPoint y: 271, distance: 51.0
click at [395, 270] on div "No" at bounding box center [450, 269] width 187 height 12
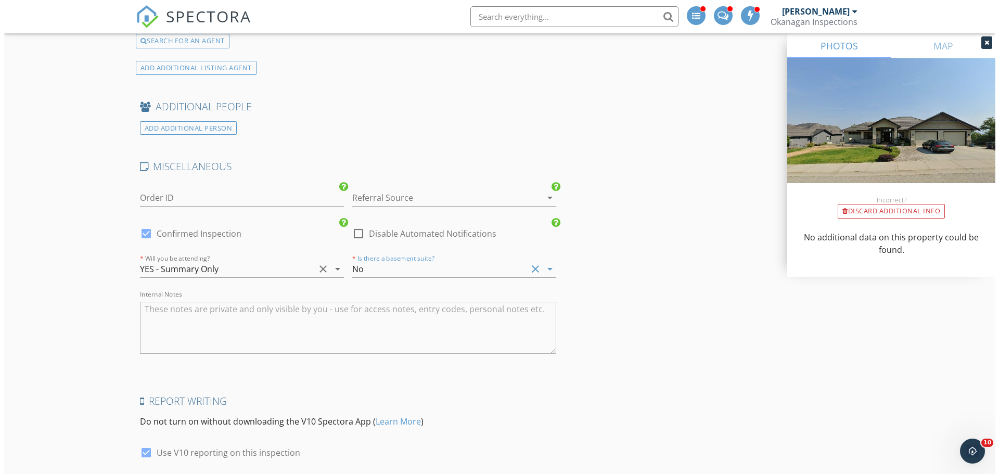
scroll to position [2718, 0]
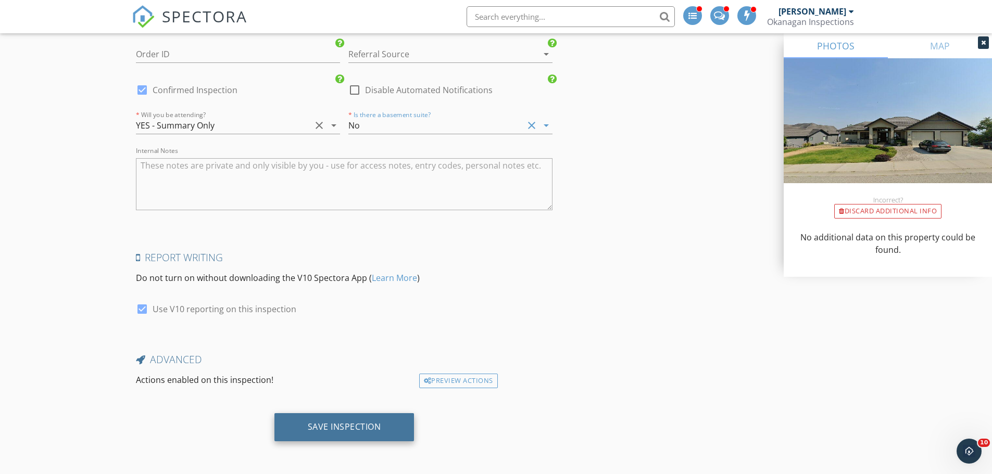
click at [364, 440] on div "Save Inspection" at bounding box center [344, 431] width 425 height 36
click at [365, 430] on div "Save Inspection" at bounding box center [344, 427] width 73 height 10
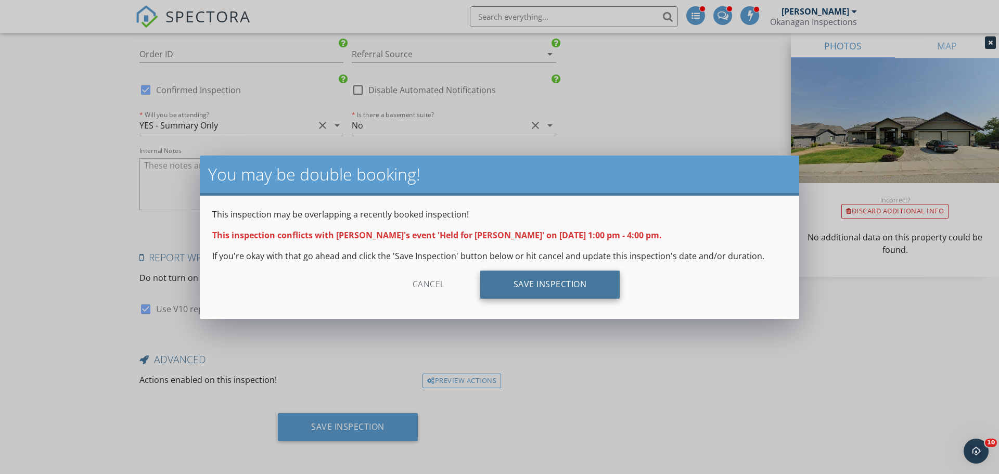
click at [555, 286] on div "Save Inspection" at bounding box center [550, 285] width 140 height 28
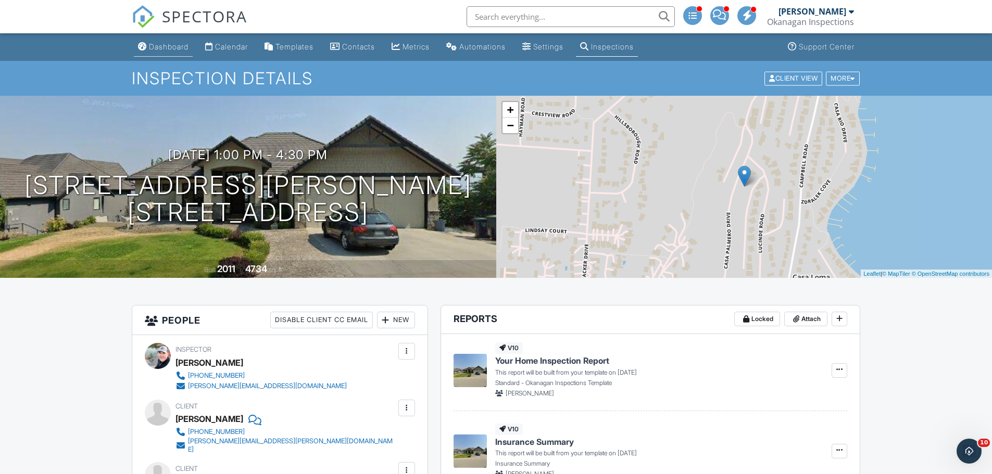
click at [160, 52] on link "Dashboard" at bounding box center [163, 46] width 59 height 19
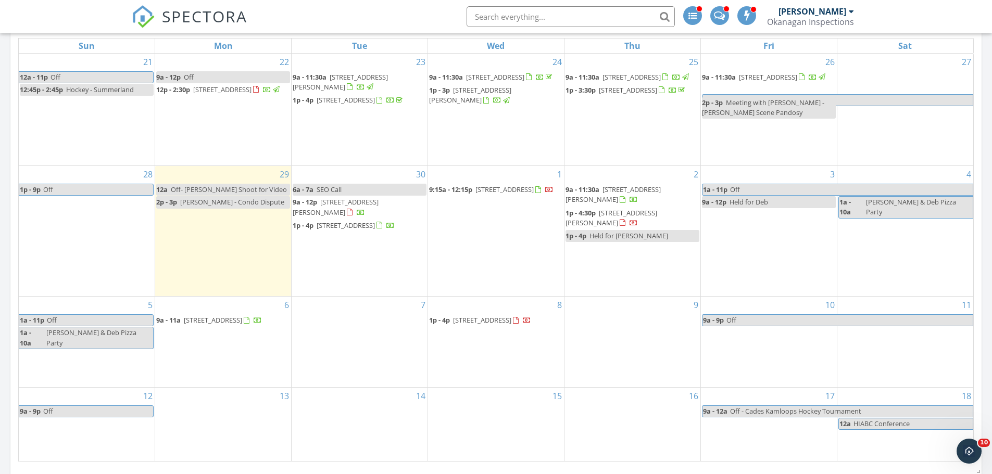
scroll to position [937, 0]
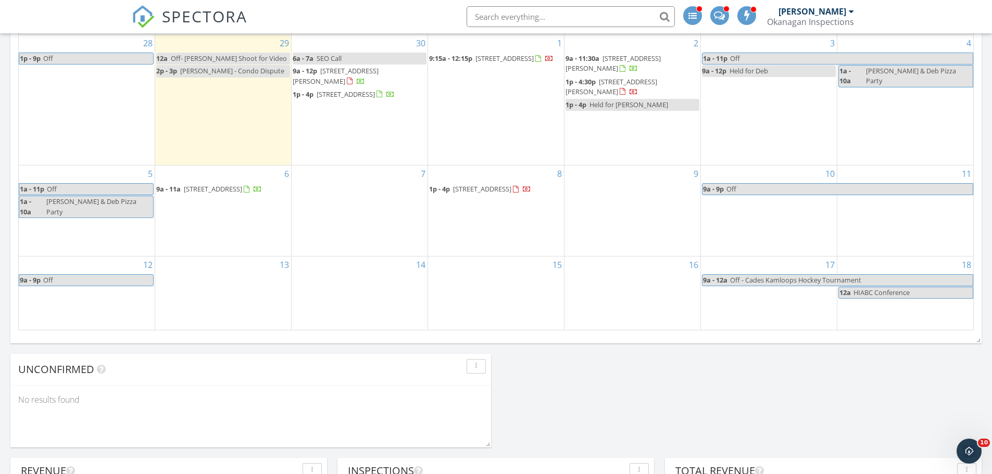
click at [614, 110] on div "1p - 4p Held for [PERSON_NAME]" at bounding box center [616, 105] width 103 height 10
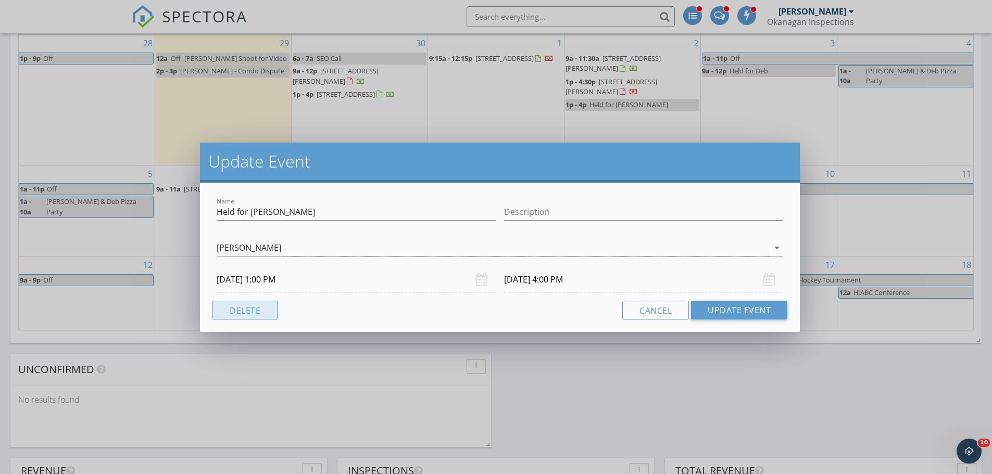
click at [245, 311] on button "Delete" at bounding box center [244, 310] width 65 height 19
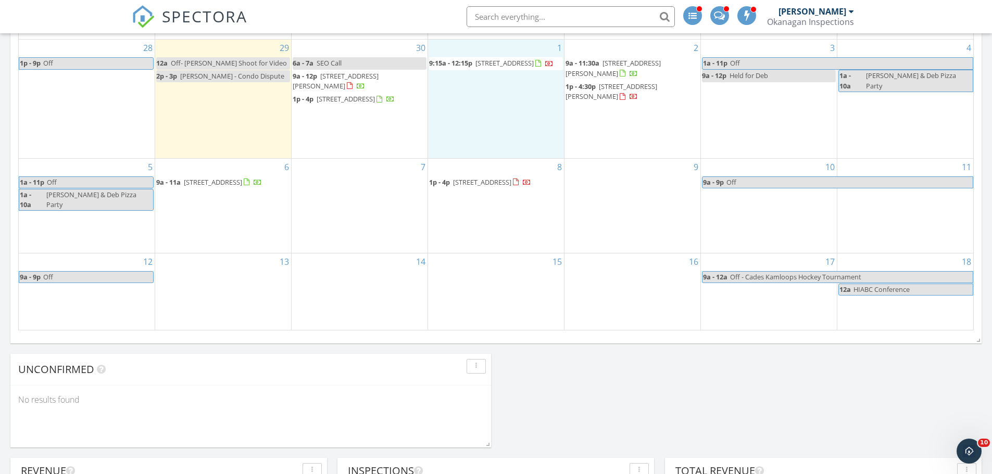
click at [491, 128] on div "1 9:15a - 12:15p 4185 3 Ave, Peachland V0H 1X5" at bounding box center [496, 99] width 136 height 118
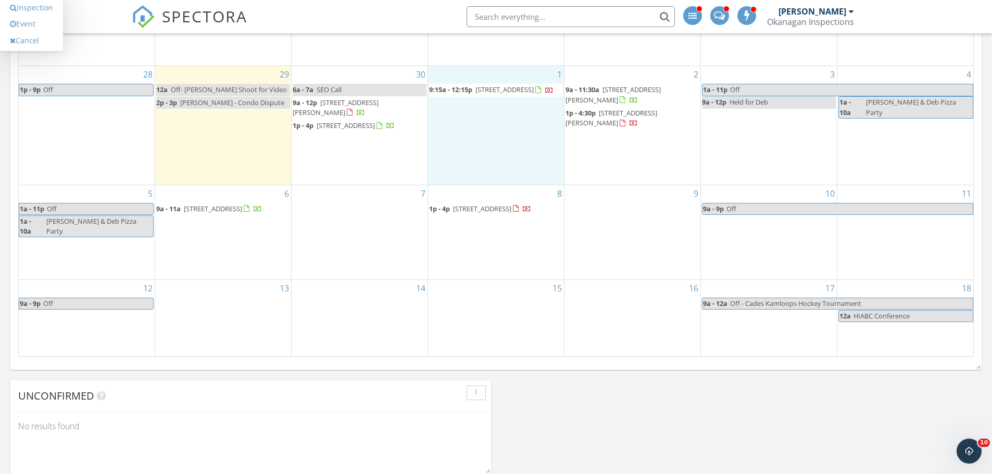
scroll to position [885, 0]
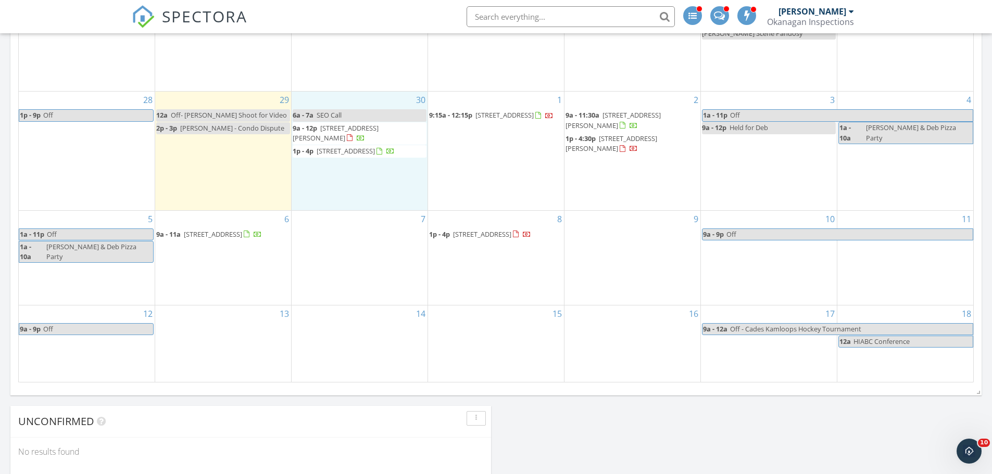
click at [403, 210] on div "30 6a - 7a SEO Call 9a - 12p 8912 Tavistock Rd, Vernon V1H 2K9 1p - 4p 1554 Cha…" at bounding box center [360, 151] width 136 height 118
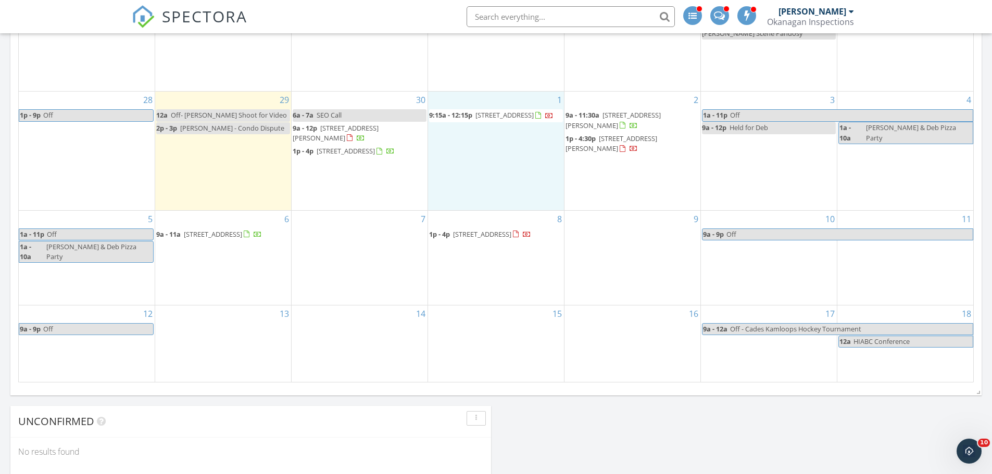
click at [484, 192] on div "1 9:15a - 12:15p [STREET_ADDRESS]" at bounding box center [496, 151] width 136 height 118
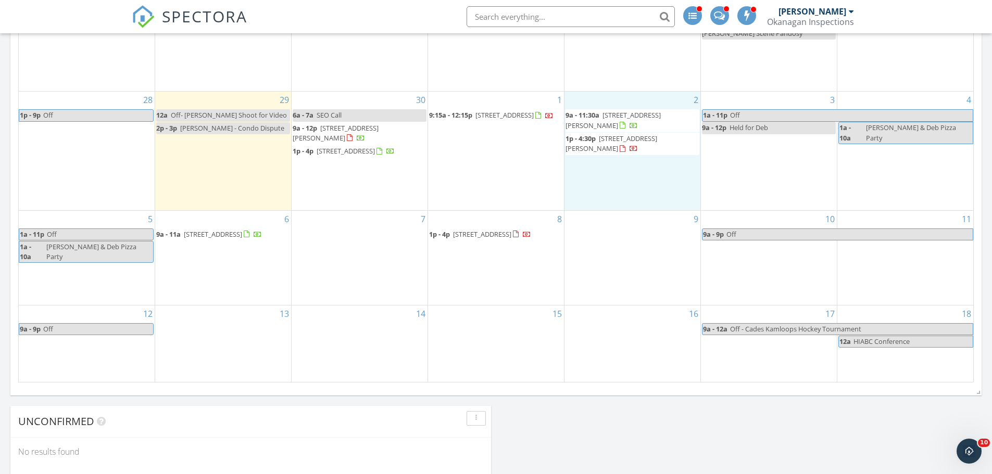
click at [648, 207] on div "2 9a - 11:30a [STREET_ADDRESS][PERSON_NAME] 1p - 4:30p [STREET_ADDRESS][PERSON_…" at bounding box center [632, 151] width 136 height 118
click at [641, 170] on link "Inspection" at bounding box center [632, 164] width 54 height 17
click at [623, 205] on div "2 9a - 11:30a [STREET_ADDRESS][PERSON_NAME] 1p - 4:30p [STREET_ADDRESS][PERSON_…" at bounding box center [632, 151] width 136 height 118
click at [639, 180] on link "Event" at bounding box center [632, 177] width 54 height 17
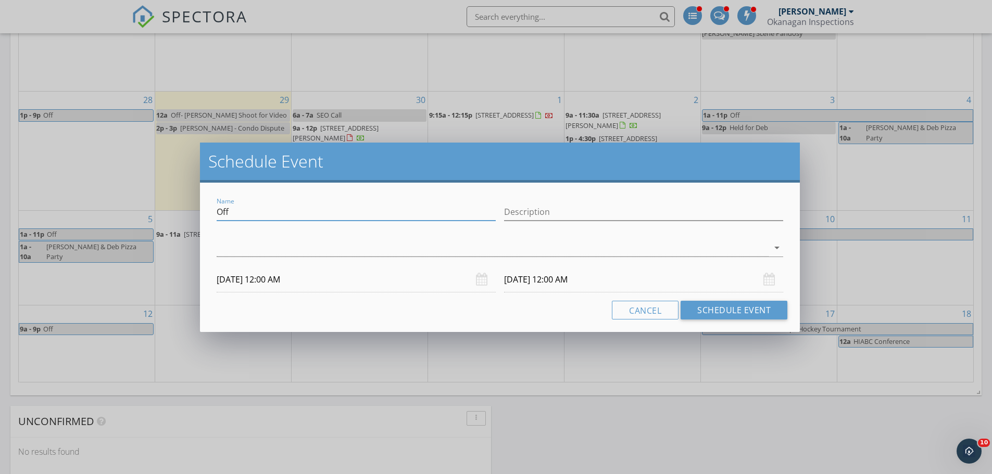
drag, startPoint x: 268, startPoint y: 215, endPoint x: 206, endPoint y: 213, distance: 62.0
click at [206, 213] on div "Name Off Description arrow_drop_down [DATE] 12:00 AM [DATE] 12:00 AM Cancel Sch…" at bounding box center [500, 257] width 600 height 149
type input "Dinner with Beaver Crew"
click at [231, 251] on div at bounding box center [493, 247] width 552 height 17
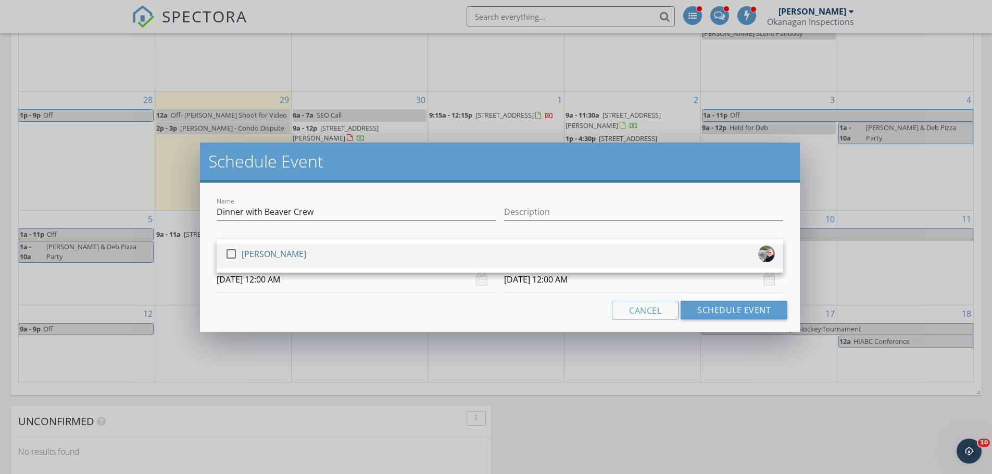
click at [231, 251] on div at bounding box center [231, 254] width 18 height 18
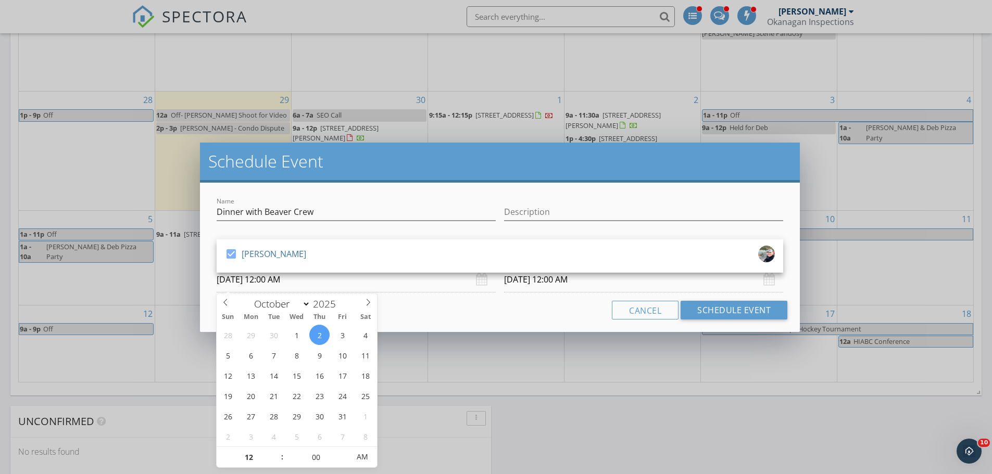
click at [289, 290] on input "10/02/2025 12:00 AM" at bounding box center [356, 280] width 279 height 26
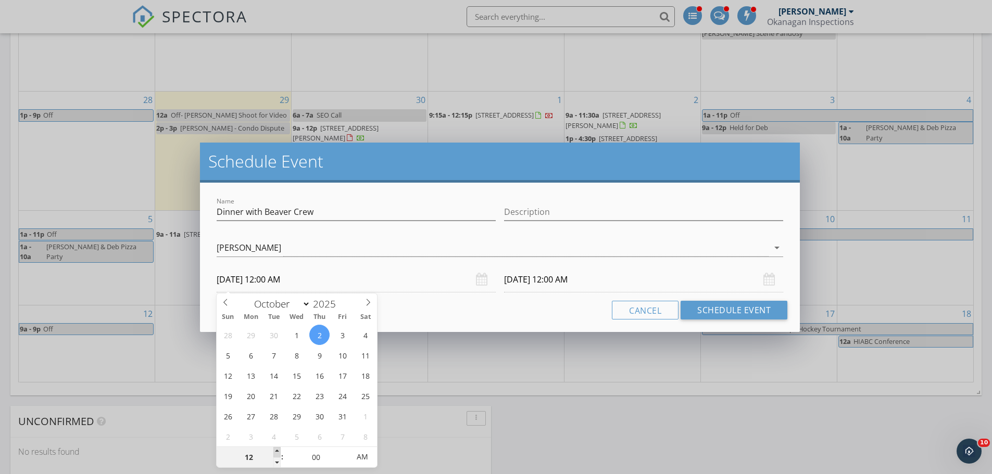
type input "01"
type input "10/02/2025 1:00 AM"
click at [277, 452] on span at bounding box center [276, 452] width 7 height 10
type input "02"
type input "10/02/2025 2:00 AM"
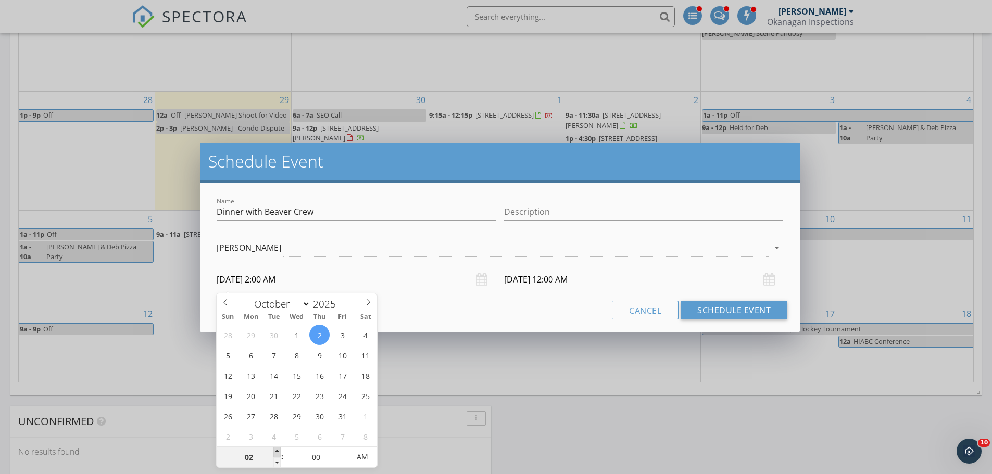
click at [277, 451] on span at bounding box center [276, 452] width 7 height 10
type input "03"
type input "10/02/2025 3:00 AM"
click at [277, 450] on span at bounding box center [276, 452] width 7 height 10
type input "04"
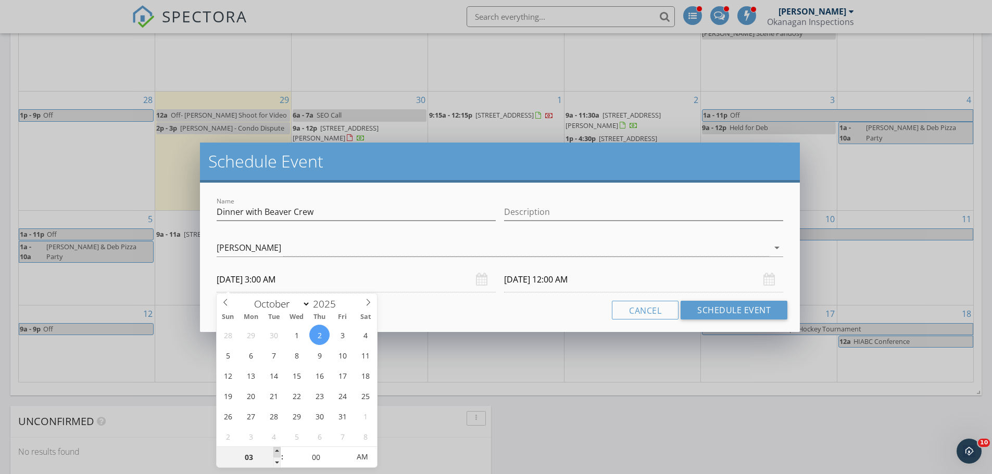
type input "10/02/2025 4:00 AM"
click at [277, 450] on span at bounding box center [276, 452] width 7 height 10
type input "05"
type input "10/02/2025 5:00 AM"
click at [277, 450] on span at bounding box center [276, 452] width 7 height 10
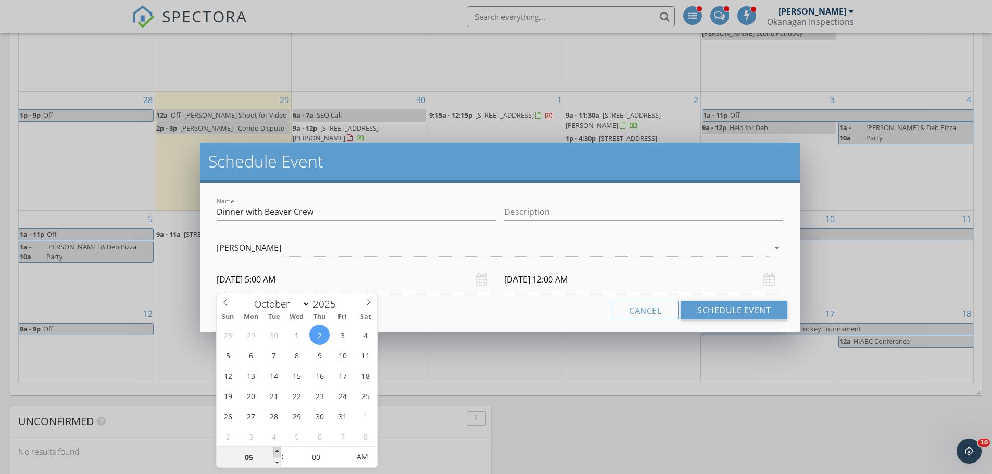
type input "10/03/2025 5:00 AM"
type input "05"
type input "10/02/2025 5:05 AM"
click at [344, 452] on span at bounding box center [343, 452] width 7 height 10
type input "10"
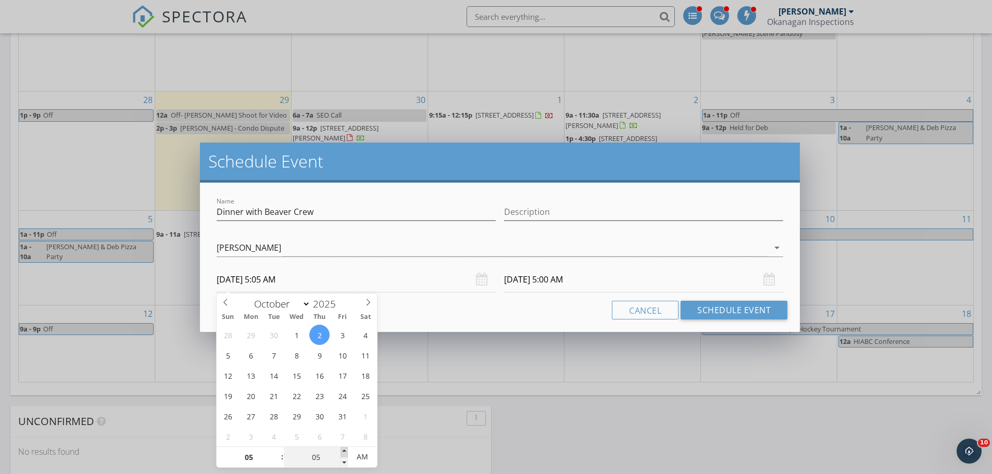
type input "10/02/2025 5:10 AM"
click at [344, 452] on span at bounding box center [343, 452] width 7 height 10
type input "15"
type input "10/02/2025 5:15 AM"
click at [344, 451] on span at bounding box center [343, 452] width 7 height 10
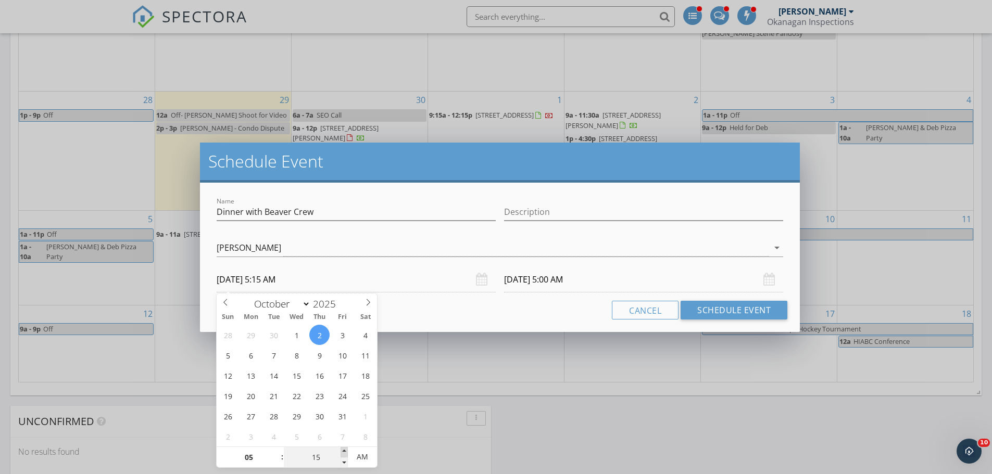
type input "20"
type input "10/02/2025 5:20 AM"
click at [344, 451] on span at bounding box center [343, 452] width 7 height 10
type input "25"
type input "10/02/2025 5:25 AM"
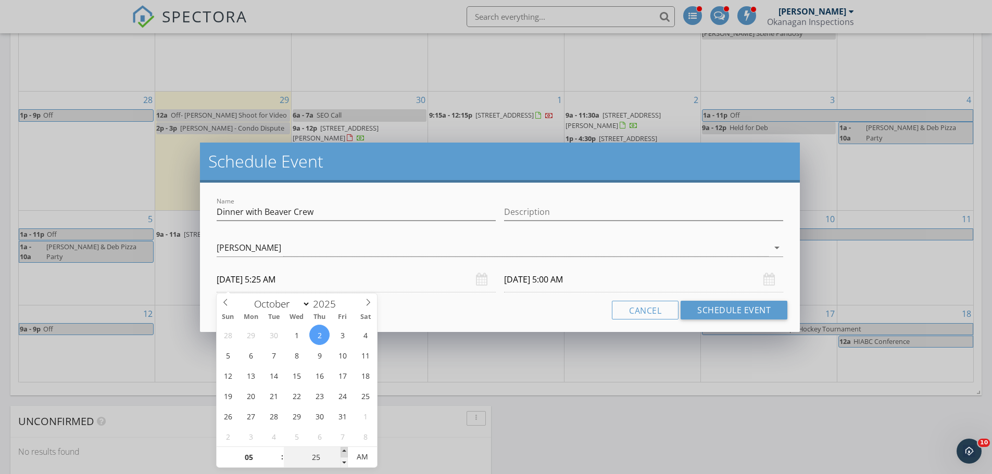
click at [344, 451] on span at bounding box center [343, 452] width 7 height 10
type input "30"
type input "10/02/2025 5:30 AM"
click at [344, 451] on span at bounding box center [343, 452] width 7 height 10
type input "10/03/2025 5:30 AM"
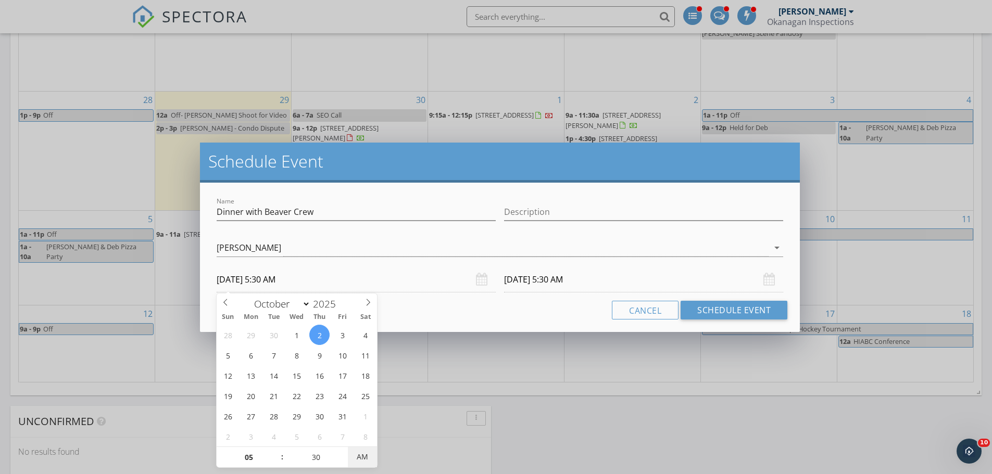
type input "10/02/2025 5:30 PM"
type input "10/03/2025 5:30 PM"
drag, startPoint x: 359, startPoint y: 455, endPoint x: 421, endPoint y: 458, distance: 62.5
click at [359, 455] on span "PM" at bounding box center [362, 457] width 29 height 21
click at [743, 315] on button "Schedule Event" at bounding box center [733, 310] width 107 height 19
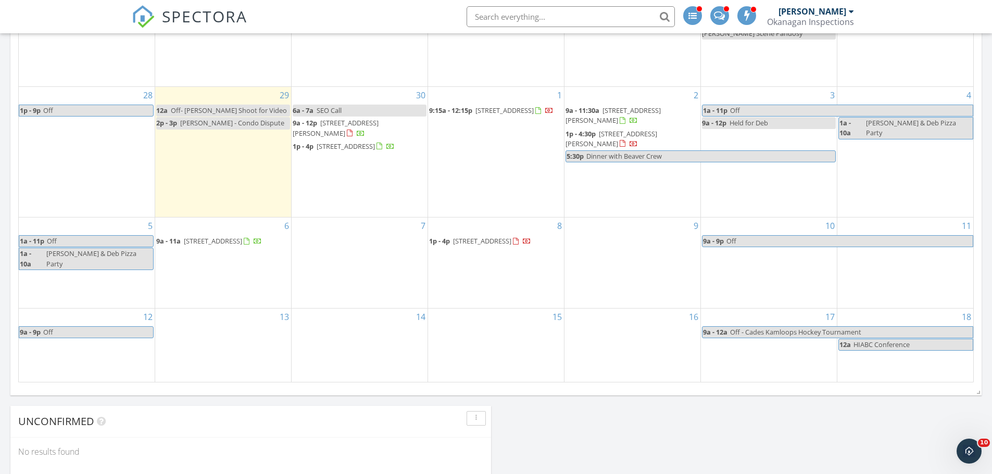
click at [717, 162] on span "Dinner with Beaver Crew" at bounding box center [710, 156] width 249 height 11
select select "9"
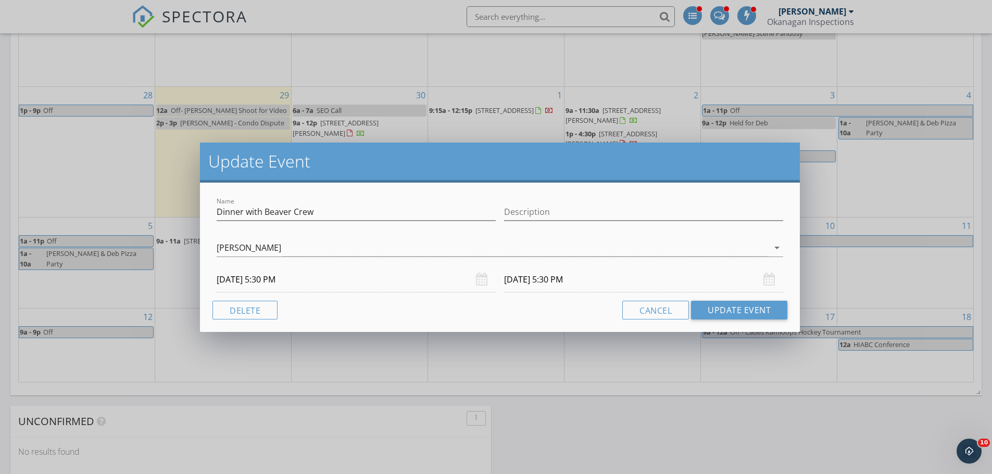
click at [536, 279] on input "10/03/2025 5:30 PM" at bounding box center [643, 280] width 279 height 26
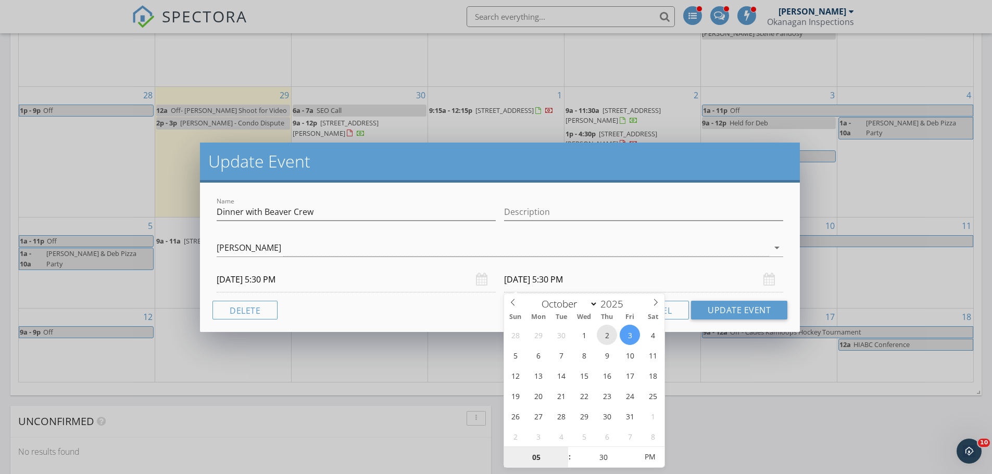
type input "10/02/2025 5:30 PM"
type input "06"
type input "10/02/2025 6:30 PM"
click at [565, 450] on span at bounding box center [564, 452] width 7 height 10
type input "07"
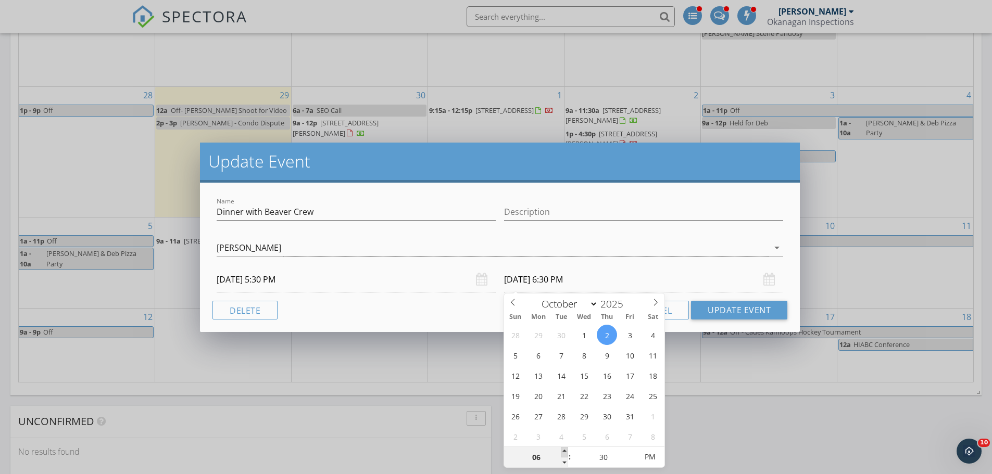
type input "10/02/2025 7:30 PM"
click at [566, 449] on span at bounding box center [564, 452] width 7 height 10
click at [742, 309] on button "Update Event" at bounding box center [739, 310] width 96 height 19
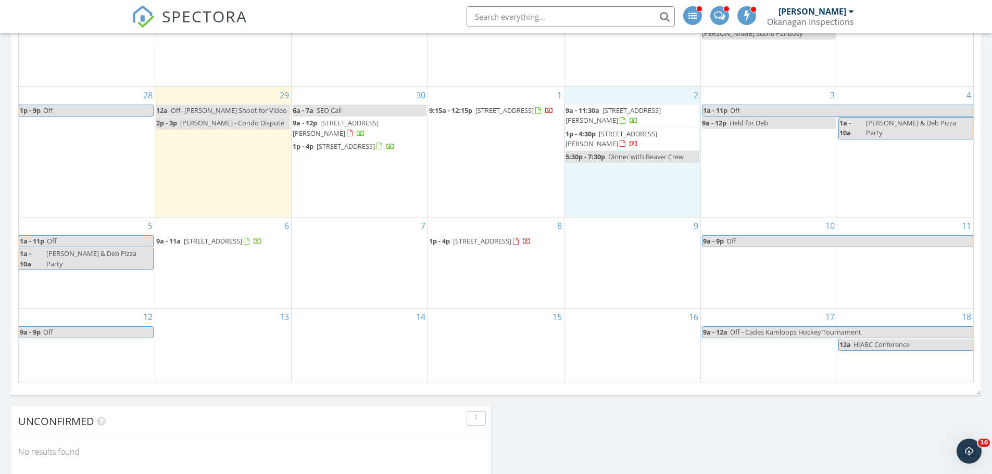
click at [630, 215] on div "2 9a - 11:30a 3825 Glen Canyon Dr 103, West Kelowna V4T 2P7 1p - 4:30p 2561 Cas…" at bounding box center [632, 152] width 136 height 130
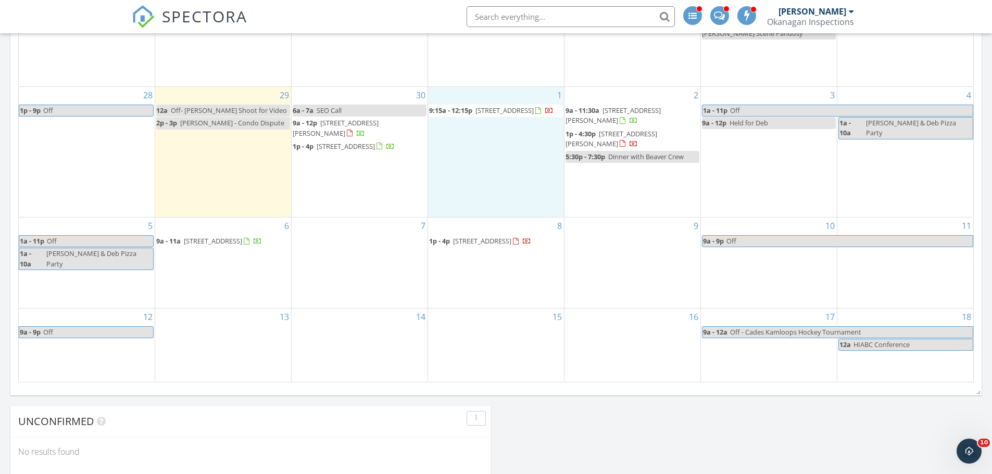
click at [457, 161] on div "1 9:15a - 12:15p 4185 3 Ave, Peachland V0H 1X5" at bounding box center [496, 152] width 136 height 130
click at [491, 135] on link "Event" at bounding box center [496, 133] width 54 height 17
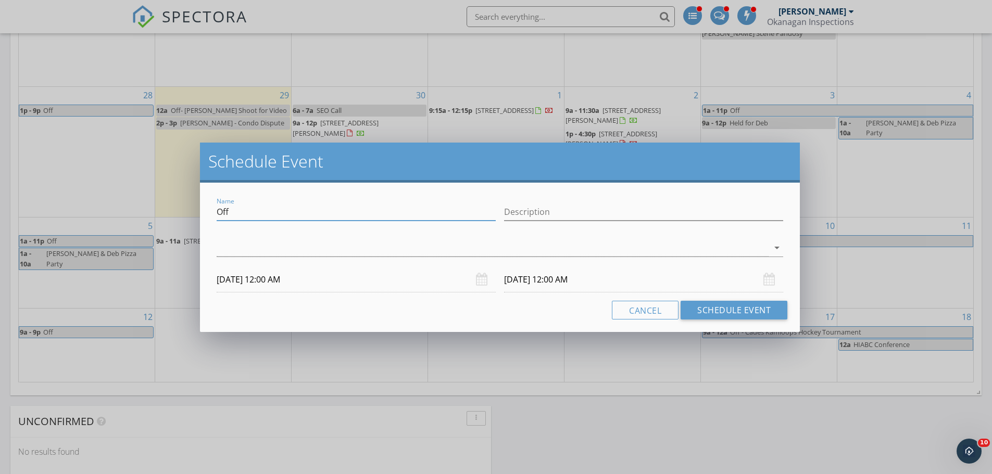
click at [284, 208] on input "Off" at bounding box center [356, 212] width 279 height 17
drag, startPoint x: 252, startPoint y: 214, endPoint x: 220, endPoint y: 210, distance: 33.1
click at [220, 212] on input "Off" at bounding box center [356, 212] width 279 height 17
type input "Held"
click at [251, 248] on div at bounding box center [493, 247] width 552 height 17
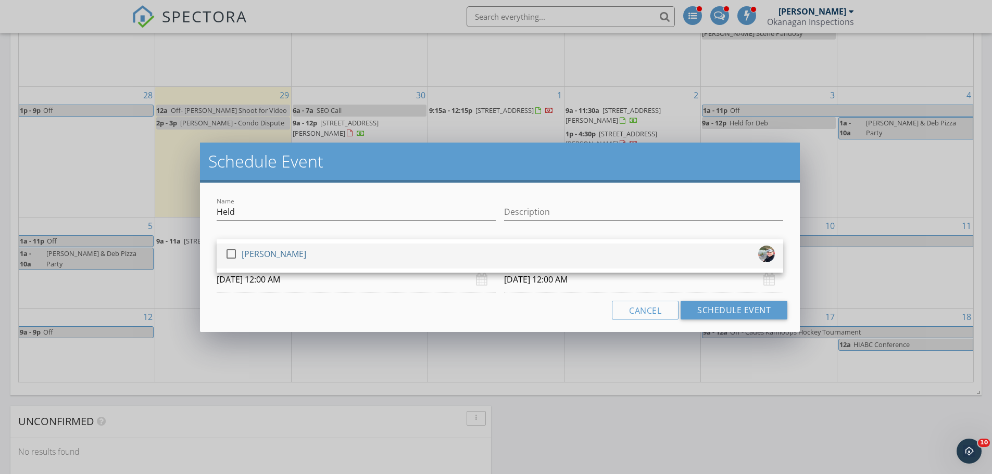
click at [250, 254] on div "[PERSON_NAME]" at bounding box center [274, 254] width 65 height 17
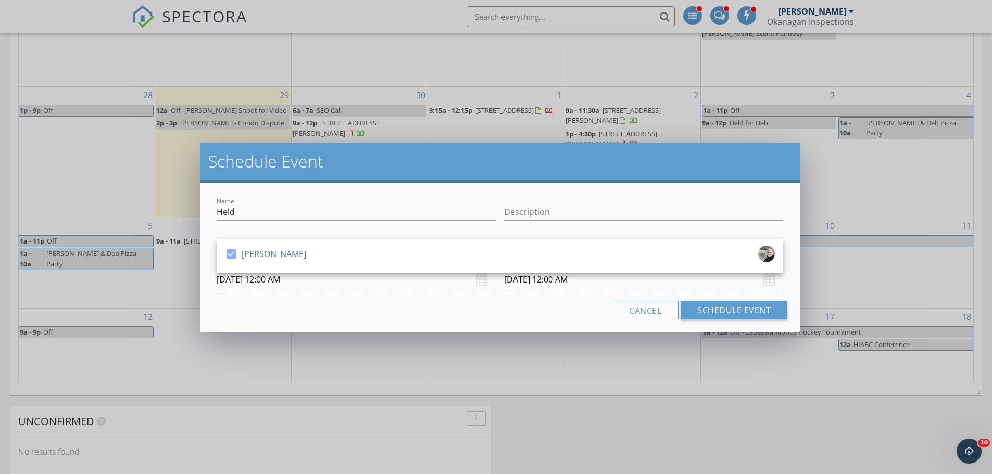
click at [258, 277] on input "10/01/2025 12:00 AM" at bounding box center [356, 280] width 279 height 26
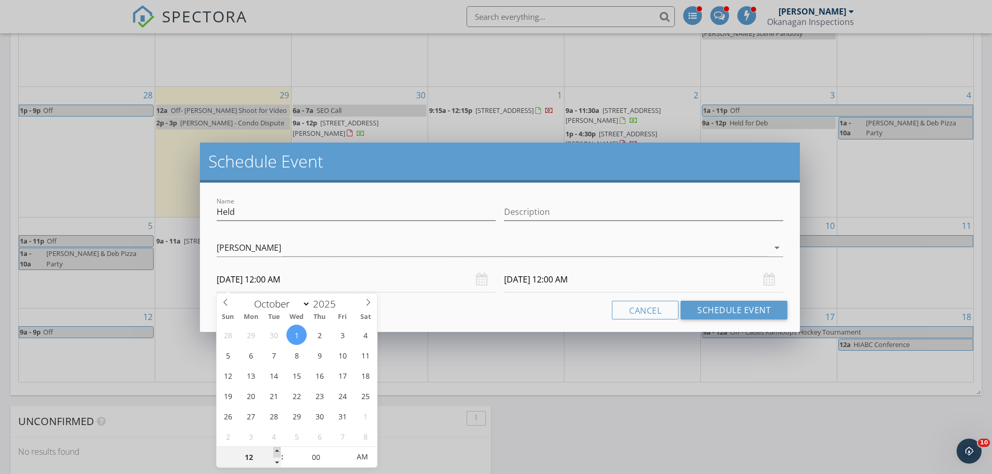
type input "01"
type input "10/01/2025 1:00 AM"
drag, startPoint x: 279, startPoint y: 450, endPoint x: 317, endPoint y: 454, distance: 38.7
click at [279, 449] on span at bounding box center [276, 452] width 7 height 10
type input "10/02/2025 1:00 AM"
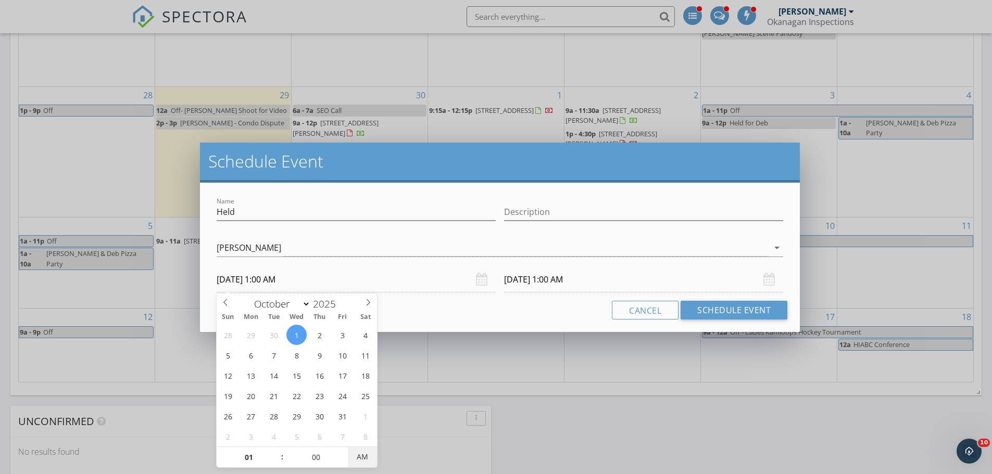
type input "10/01/2025 1:00 PM"
click at [366, 460] on span "AM" at bounding box center [362, 457] width 29 height 21
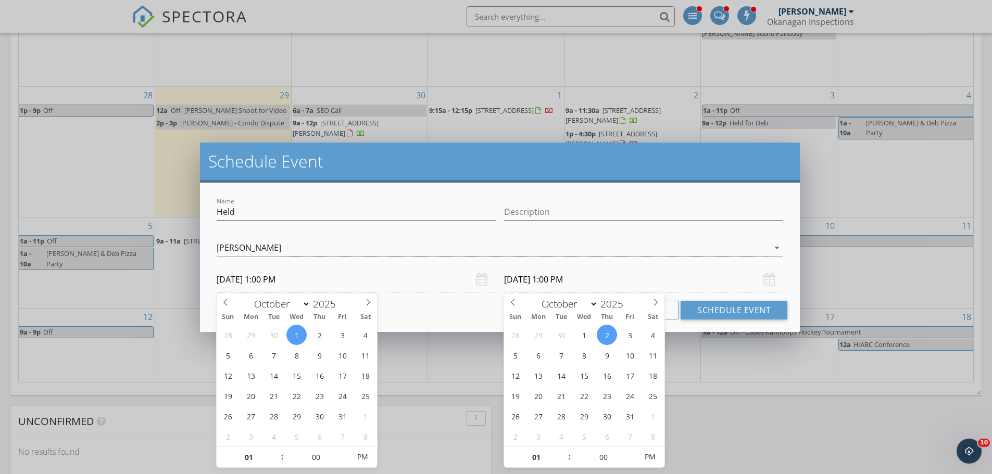
click at [558, 276] on input "10/02/2025 1:00 PM" at bounding box center [643, 280] width 279 height 26
type input "10/01/2025 1:00 PM"
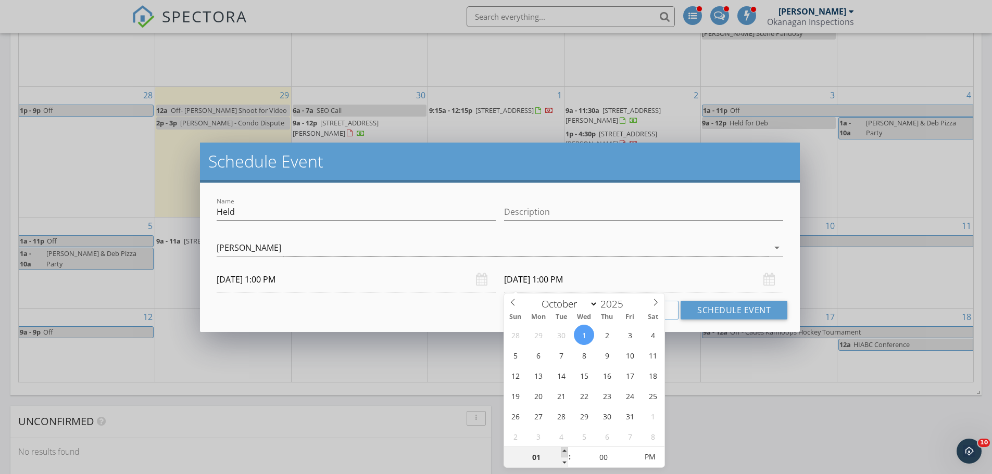
type input "02"
type input "10/01/2025 2:00 PM"
click at [565, 450] on span at bounding box center [564, 452] width 7 height 10
type input "03"
type input "10/01/2025 3:00 PM"
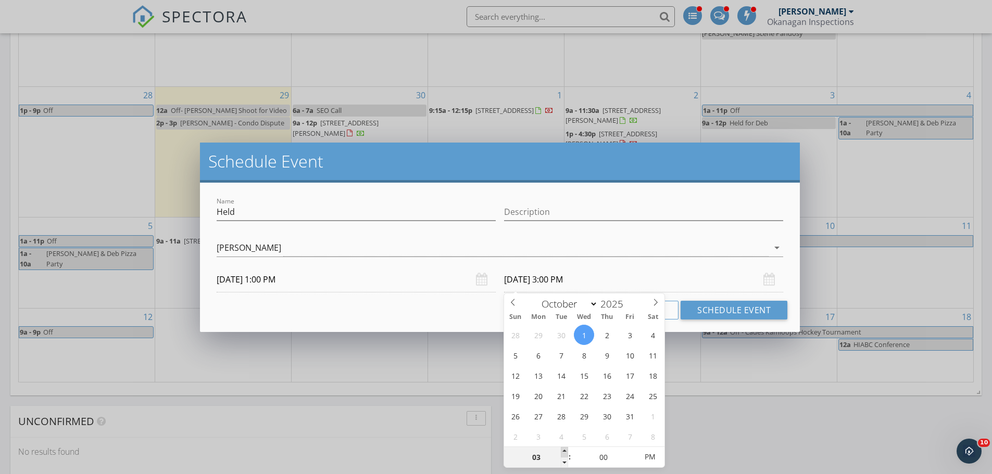
click at [565, 450] on span at bounding box center [564, 452] width 7 height 10
type input "04"
type input "10/01/2025 4:00 PM"
click at [565, 450] on span at bounding box center [564, 452] width 7 height 10
click at [713, 314] on button "Schedule Event" at bounding box center [733, 310] width 107 height 19
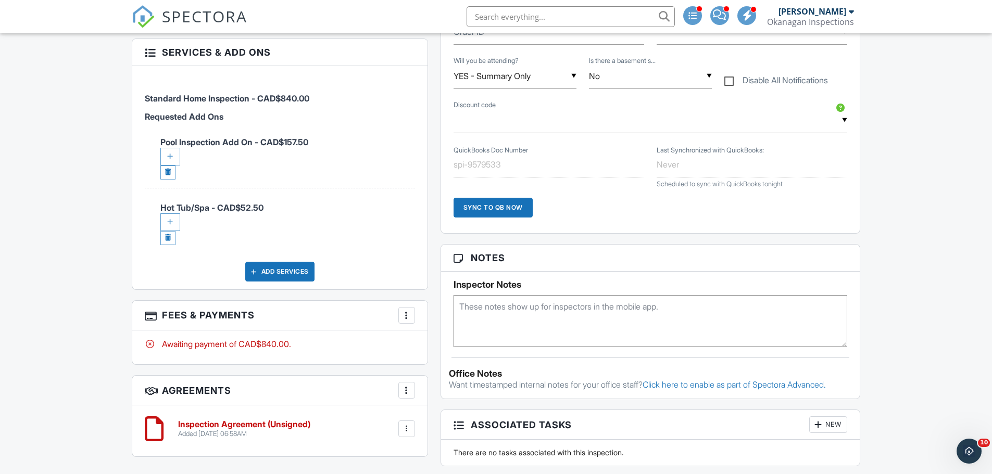
scroll to position [729, 0]
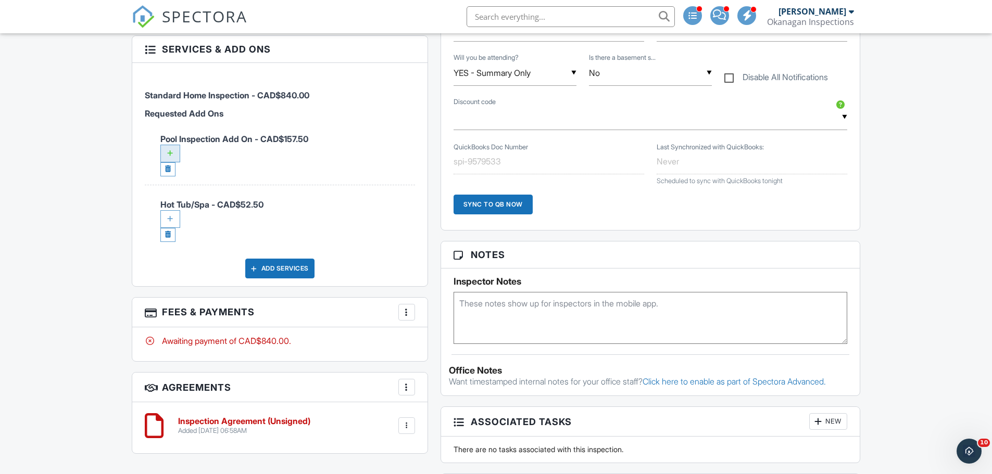
click at [165, 145] on div at bounding box center [170, 154] width 20 height 18
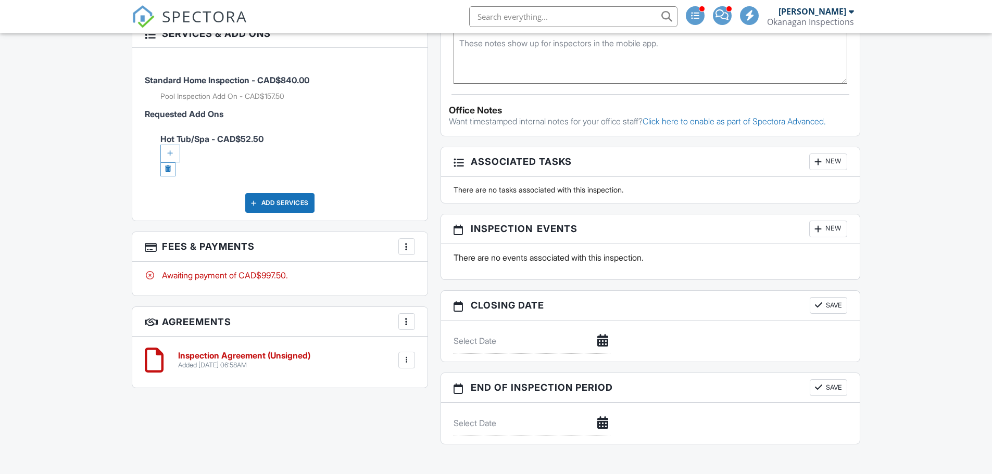
scroll to position [853, 0]
click at [173, 145] on div at bounding box center [170, 154] width 20 height 18
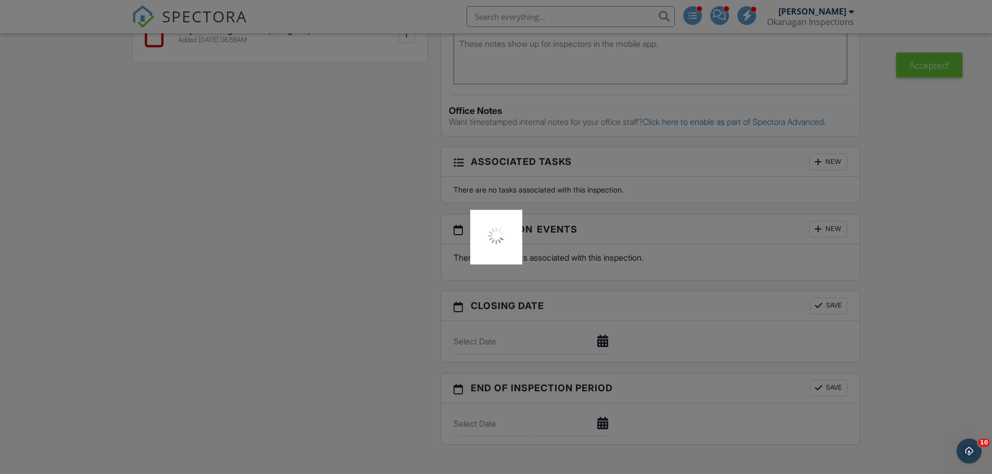
scroll to position [0, 0]
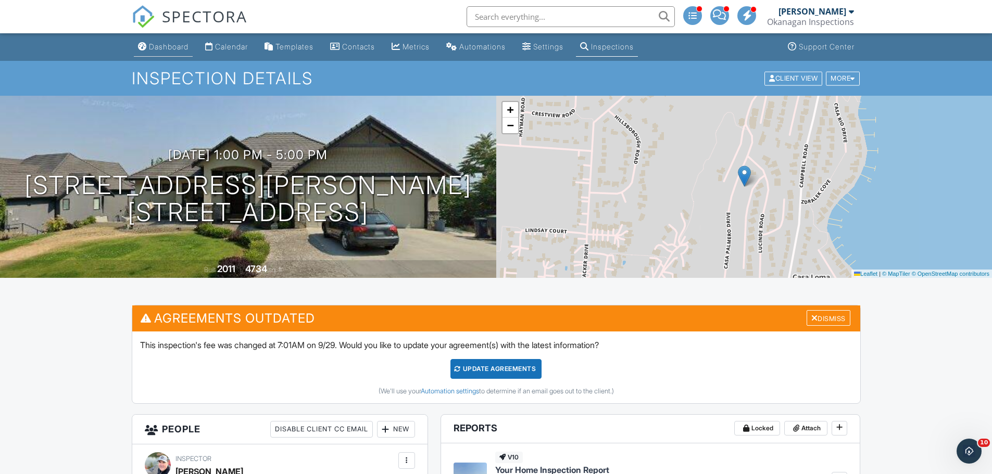
click at [154, 43] on div "Dashboard" at bounding box center [169, 46] width 40 height 9
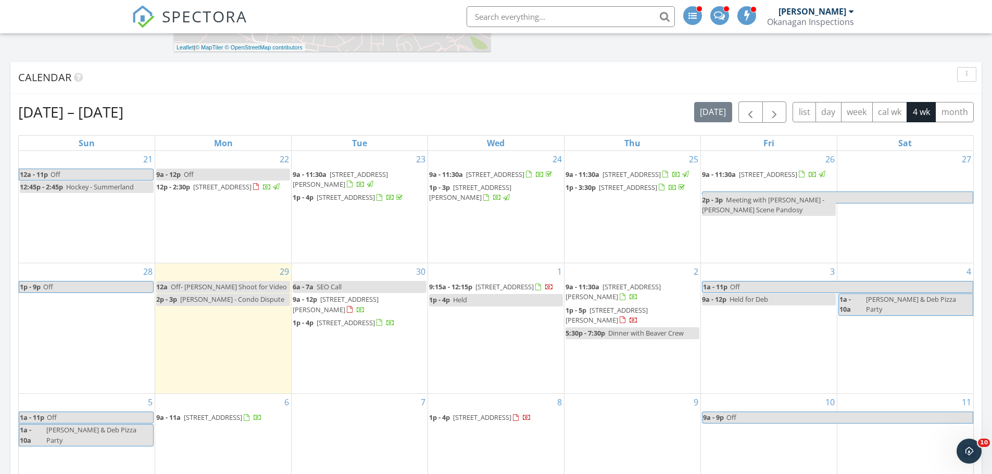
scroll to position [677, 0]
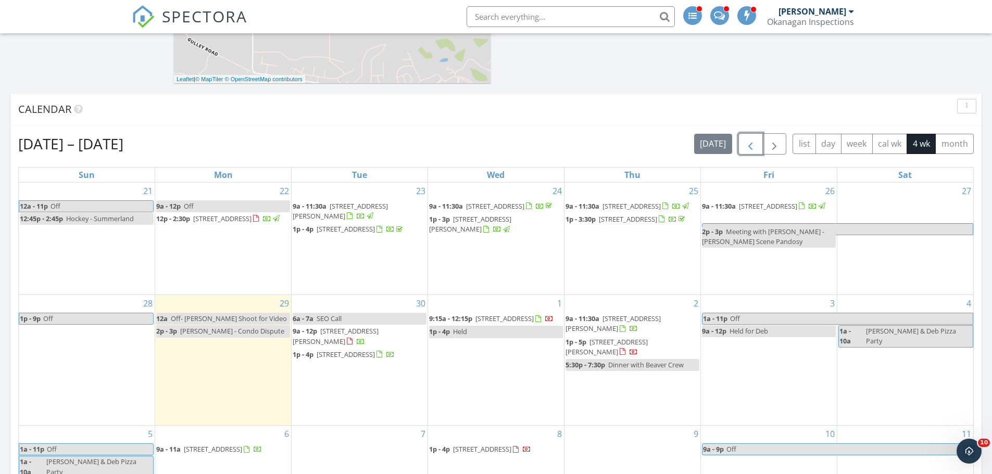
click at [750, 147] on span "button" at bounding box center [750, 144] width 12 height 12
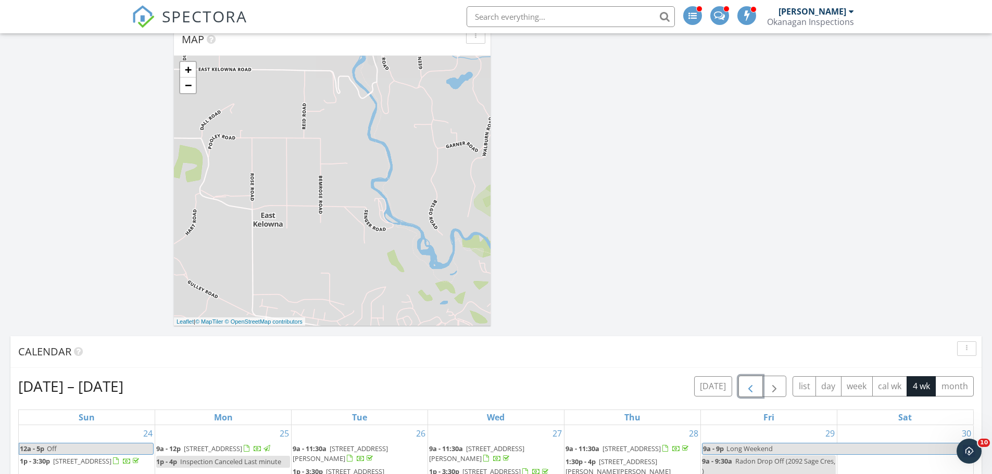
scroll to position [416, 0]
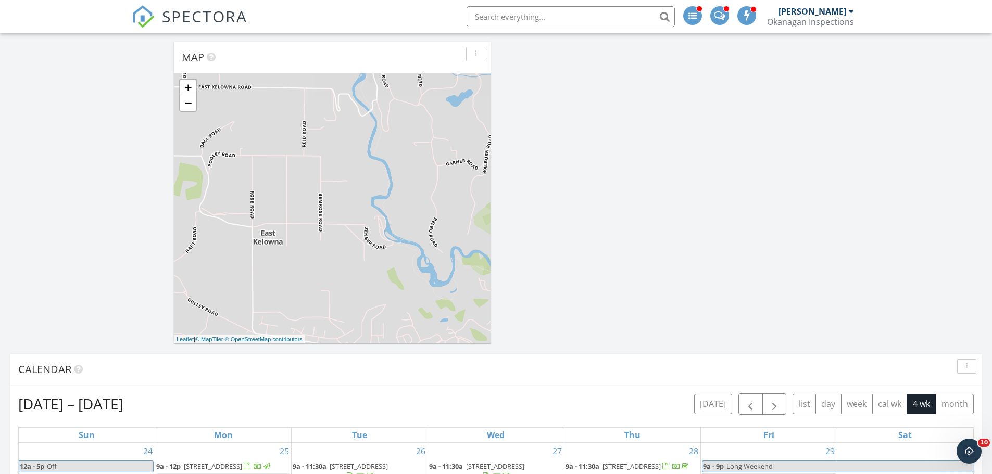
click at [582, 11] on input "text" at bounding box center [570, 16] width 208 height 21
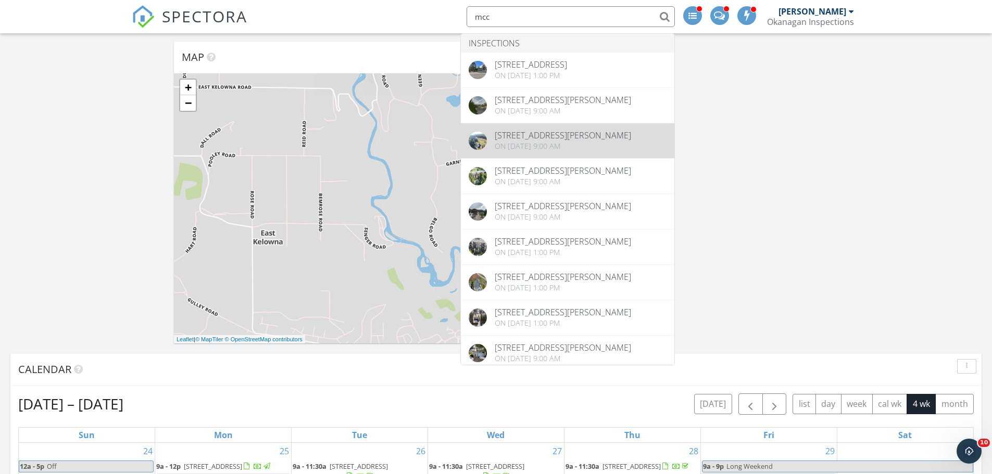
type input "mcc"
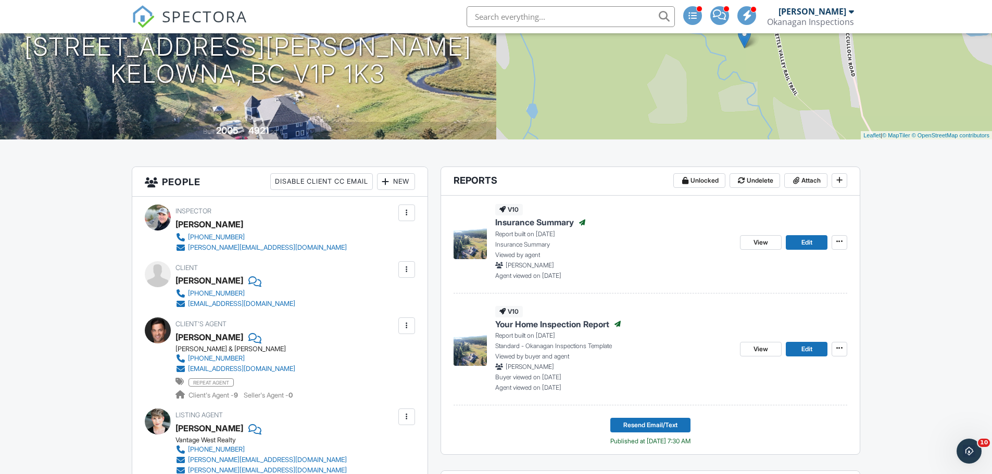
scroll to position [208, 0]
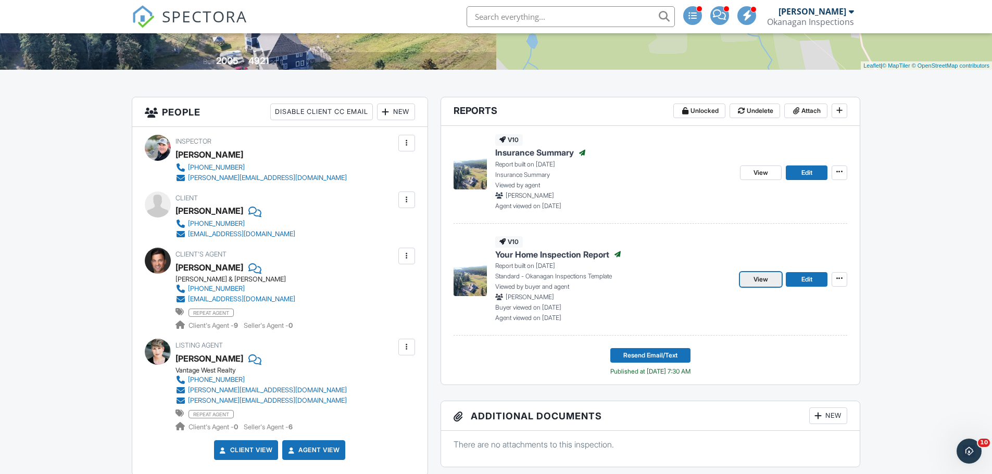
click at [771, 280] on link "View" at bounding box center [761, 279] width 42 height 15
